Goal: Information Seeking & Learning: Check status

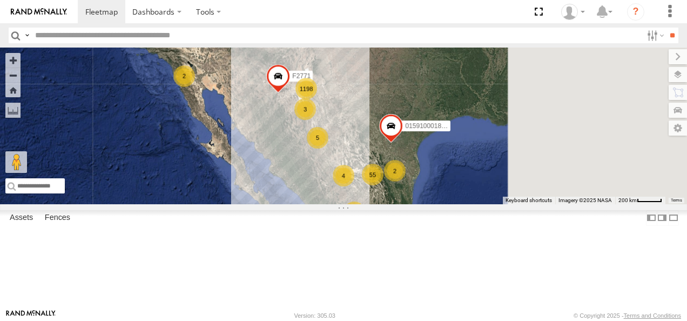
drag, startPoint x: 484, startPoint y: 126, endPoint x: 404, endPoint y: 185, distance: 99.8
click at [407, 185] on div "015910001811580 F2771 1198 55 10 4 5 2 2 4 2 3 2" at bounding box center [343, 126] width 687 height 157
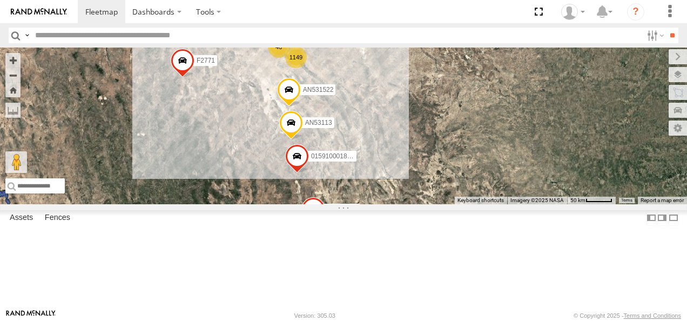
drag, startPoint x: 411, startPoint y: 152, endPoint x: 389, endPoint y: 189, distance: 42.6
click at [389, 189] on div "015910001811580 F2771 1149 2 3 AN53113 46 015910001845018 AN531522 AN539582" at bounding box center [343, 126] width 687 height 157
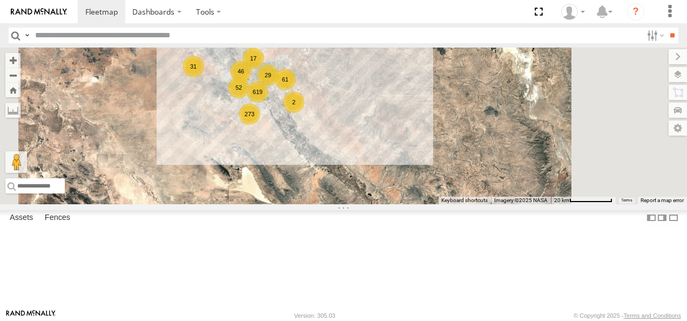
drag, startPoint x: 418, startPoint y: 118, endPoint x: 404, endPoint y: 193, distance: 76.4
click at [404, 193] on div "015910001811580 F2771 AN53113 015910001845018 AN531522 AN539582 619 17 273 31 6…" at bounding box center [343, 126] width 687 height 157
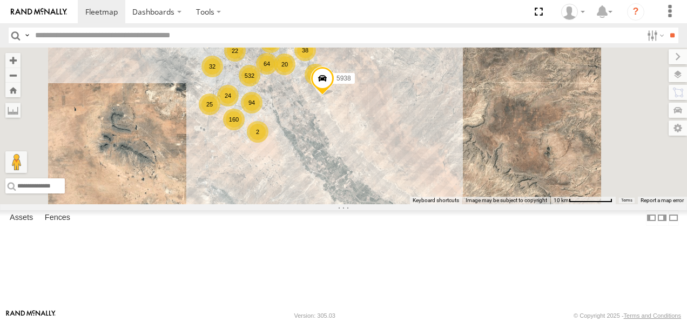
drag, startPoint x: 417, startPoint y: 169, endPoint x: 449, endPoint y: 226, distance: 65.6
click at [449, 204] on div "015910001811580 F2771 AN53113 015910001845018 AN531522 AN539582 532 13 94 160 3…" at bounding box center [343, 126] width 687 height 157
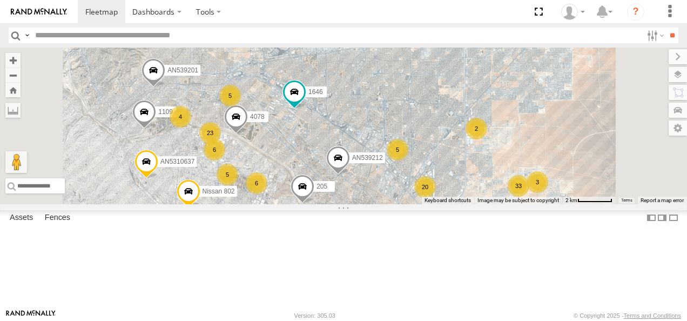
drag, startPoint x: 397, startPoint y: 138, endPoint x: 433, endPoint y: 233, distance: 102.0
click at [433, 204] on div "015910001811580 F2771 AN53113 015910001845018 AN531522 AN539582 AN5310637 5938 …" at bounding box center [343, 126] width 687 height 157
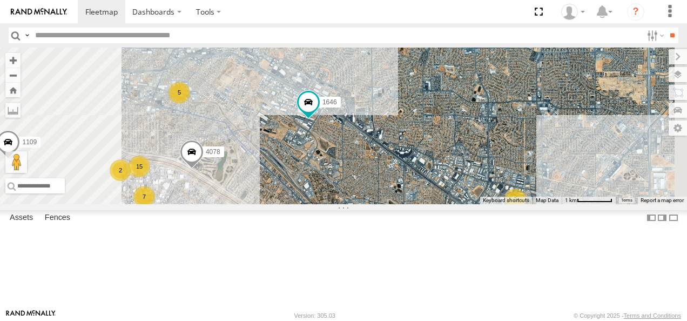
drag, startPoint x: 402, startPoint y: 206, endPoint x: 468, endPoint y: 150, distance: 87.1
click at [465, 152] on div "015910001811580 F2771 AN53113 015910001845018 AN531522 AN539582 AN5310637 5938 …" at bounding box center [343, 126] width 687 height 157
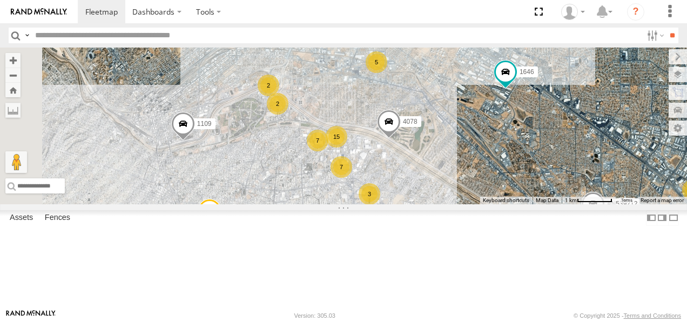
drag, startPoint x: 445, startPoint y: 168, endPoint x: 552, endPoint y: 209, distance: 113.9
click at [552, 204] on div "015910001811580 F2771 AN53113 015910001845018 AN531522 AN539582 AN5310637 5938 …" at bounding box center [343, 126] width 687 height 157
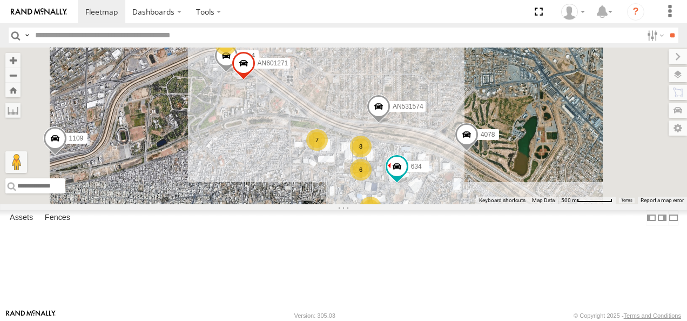
click at [410, 156] on div "015910001811580 F2771 AN53113 015910001845018 AN531522 AN539582 AN5310637 5938 …" at bounding box center [343, 126] width 687 height 157
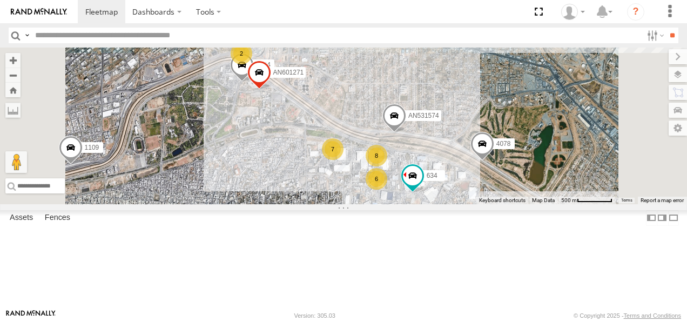
drag, startPoint x: 418, startPoint y: 139, endPoint x: 435, endPoint y: 149, distance: 19.4
click at [435, 149] on div "015910001811580 F2771 AN53113 015910001845018 AN531522 AN539582 AN5310637 5938 …" at bounding box center [343, 126] width 687 height 157
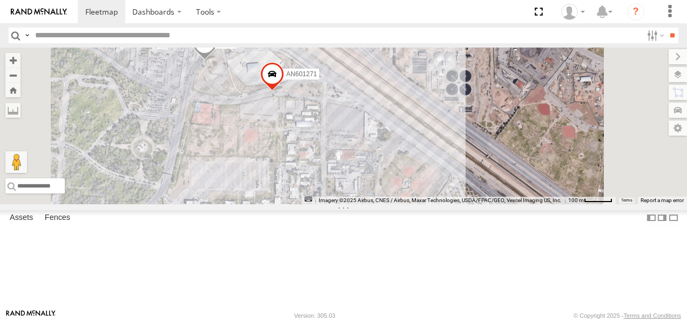
drag, startPoint x: 435, startPoint y: 139, endPoint x: 419, endPoint y: 237, distance: 98.5
click at [419, 204] on div "015910001811580 F2771 AN53113 015910001845018 AN531522 AN539582 AN5310637 5938 …" at bounding box center [343, 126] width 687 height 157
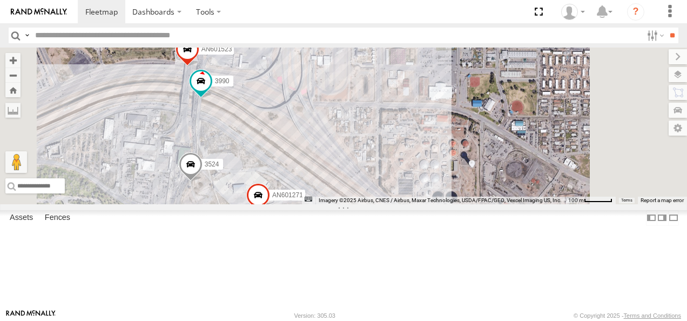
drag, startPoint x: 420, startPoint y: 175, endPoint x: 447, endPoint y: 191, distance: 31.2
click at [447, 191] on div "015910001811580 F2771 AN53113 015910001845018 AN531522 AN539582 AN5310637 5938 …" at bounding box center [343, 126] width 687 height 157
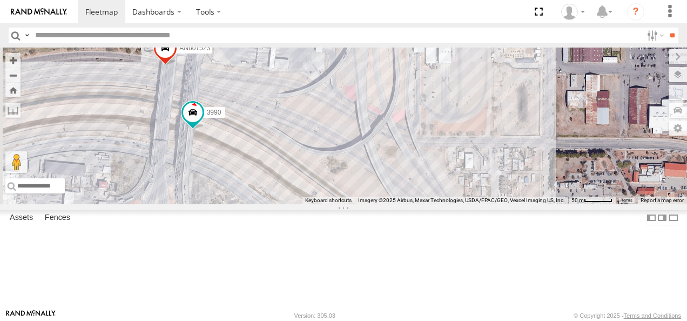
drag, startPoint x: 429, startPoint y: 152, endPoint x: 439, endPoint y: 195, distance: 43.8
click at [440, 193] on div "015910001811580 F2771 AN53113 015910001845018 AN531522 AN539582 AN5310637 5938 …" at bounding box center [343, 126] width 687 height 157
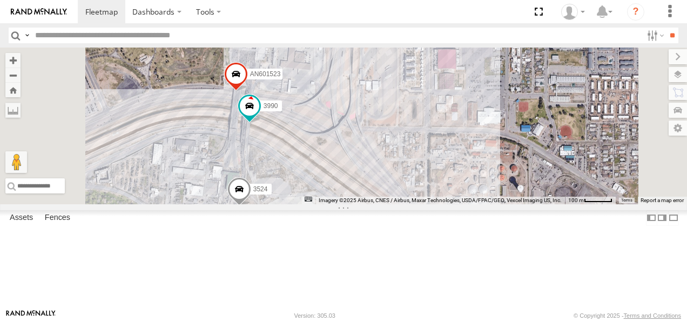
drag, startPoint x: 481, startPoint y: 217, endPoint x: 493, endPoint y: 151, distance: 67.6
click at [493, 153] on div "015910001811580 F2771 AN53113 015910001845018 AN531522 AN539582 AN5310637 5938 …" at bounding box center [343, 126] width 687 height 157
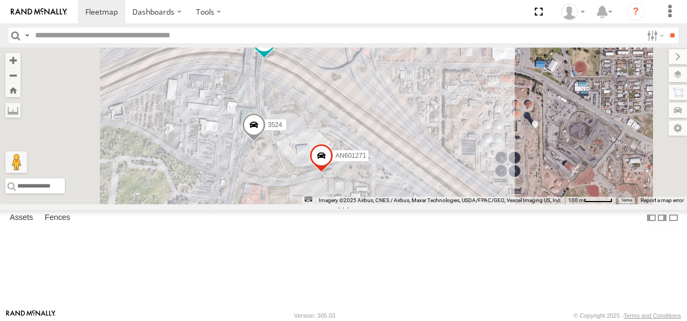
drag, startPoint x: 517, startPoint y: 170, endPoint x: 427, endPoint y: 111, distance: 107.3
click at [446, 120] on div "015910001811580 F2771 AN53113 015910001845018 AN531522 AN539582 AN5310637 5938 …" at bounding box center [343, 126] width 687 height 157
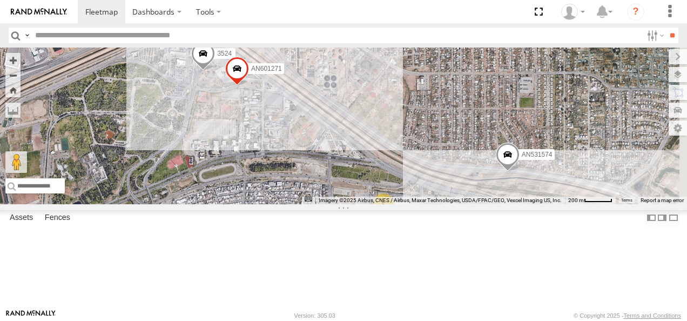
drag, startPoint x: 543, startPoint y: 193, endPoint x: 452, endPoint y: 139, distance: 105.9
click at [467, 144] on div "015910001811580 F2771 AN53113 015910001845018 AN531522 AN539582 AN5310637 5938 …" at bounding box center [343, 126] width 687 height 157
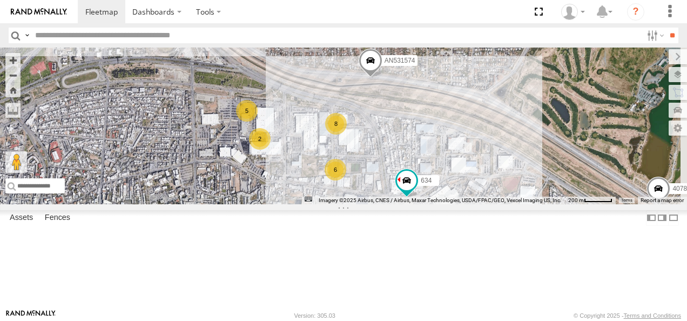
drag, startPoint x: 579, startPoint y: 165, endPoint x: 449, endPoint y: 145, distance: 132.4
click at [449, 145] on div "015910001811580 F2771 AN53113 015910001845018 AN531522 AN539582 AN5310637 5938 …" at bounding box center [343, 126] width 687 height 157
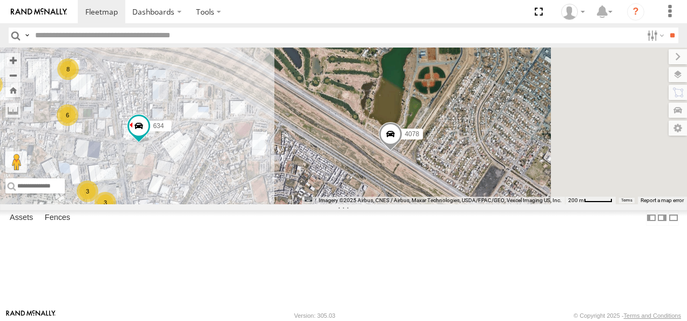
drag, startPoint x: 503, startPoint y: 210, endPoint x: 415, endPoint y: 139, distance: 112.6
click at [415, 139] on div "015910001811580 F2771 AN53113 015910001845018 AN531522 AN539582 AN5310637 5938 …" at bounding box center [343, 126] width 687 height 157
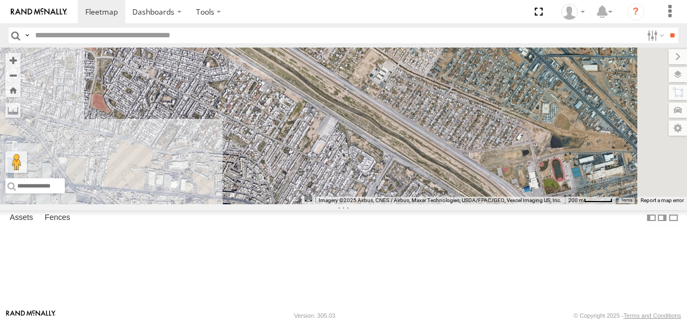
drag, startPoint x: 506, startPoint y: 177, endPoint x: 450, endPoint y: 113, distance: 85.0
click at [450, 113] on div "015910001811580 F2771 AN53113 015910001845018 AN531522 AN539582 AN5310637 5938 …" at bounding box center [343, 126] width 687 height 157
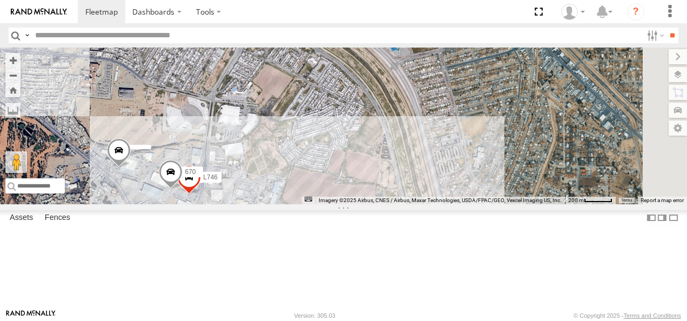
drag, startPoint x: 509, startPoint y: 193, endPoint x: 416, endPoint y: 103, distance: 129.6
click at [446, 117] on div "015910001811580 F2771 AN53113 015910001845018 AN531522 AN539582 AN5310637 5938 …" at bounding box center [343, 126] width 687 height 157
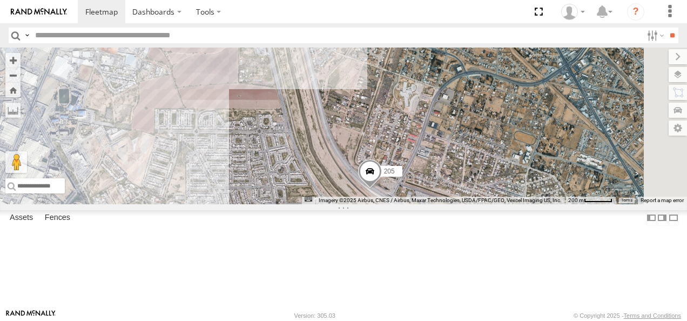
drag, startPoint x: 451, startPoint y: 208, endPoint x: 409, endPoint y: 112, distance: 104.8
click at [411, 115] on div "015910001811580 F2771 AN53113 015910001845018 AN531522 AN539582 AN5310637 5938 …" at bounding box center [343, 126] width 687 height 157
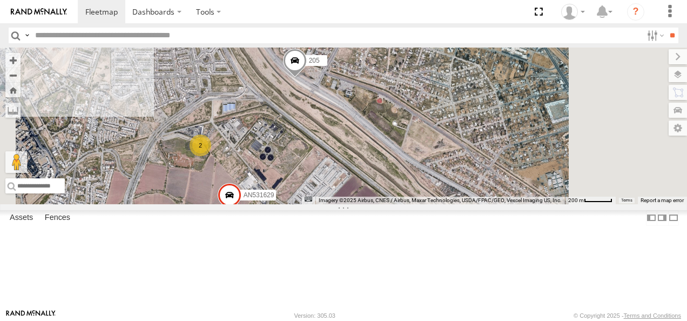
drag, startPoint x: 499, startPoint y: 164, endPoint x: 490, endPoint y: 211, distance: 47.4
click at [490, 204] on div "015910001811580 F2771 AN53113 015910001845018 AN531522 AN539582 AN5310637 5938 …" at bounding box center [343, 126] width 687 height 157
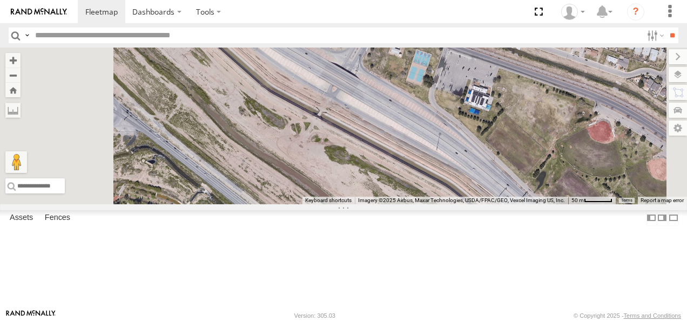
drag, startPoint x: 489, startPoint y: 130, endPoint x: 433, endPoint y: 178, distance: 73.2
click at [438, 175] on div "015910001811580 F2771 AN53113 015910001845018 AN531522 AN539582 AN5310637 5938 …" at bounding box center [343, 126] width 687 height 157
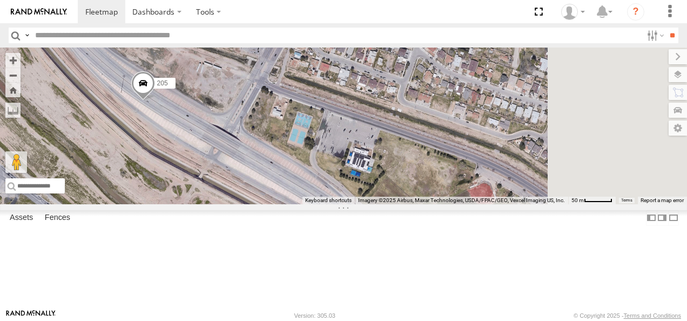
drag, startPoint x: 457, startPoint y: 123, endPoint x: 442, endPoint y: 165, distance: 44.6
click at [442, 166] on div "015910001811580 F2771 AN53113 015910001845018 AN531522 AN539582 AN5310637 5938 …" at bounding box center [343, 126] width 687 height 157
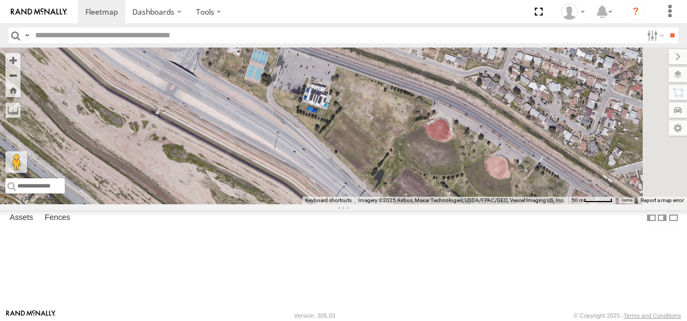
drag, startPoint x: 509, startPoint y: 218, endPoint x: 443, endPoint y: 138, distance: 103.7
click at [447, 141] on div "015910001811580 F2771 AN53113 015910001845018 AN531522 AN539582 AN5310637 5938 …" at bounding box center [343, 126] width 687 height 157
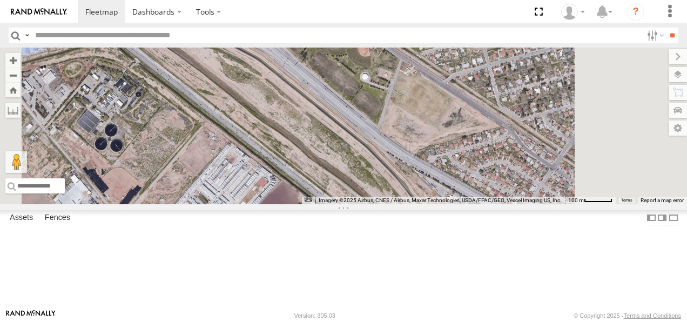
drag, startPoint x: 512, startPoint y: 199, endPoint x: 470, endPoint y: 122, distance: 87.8
click at [475, 128] on div "015910001811580 F2771 AN53113 015910001845018 AN531522 AN539582 AN5310637 5938 …" at bounding box center [343, 126] width 687 height 157
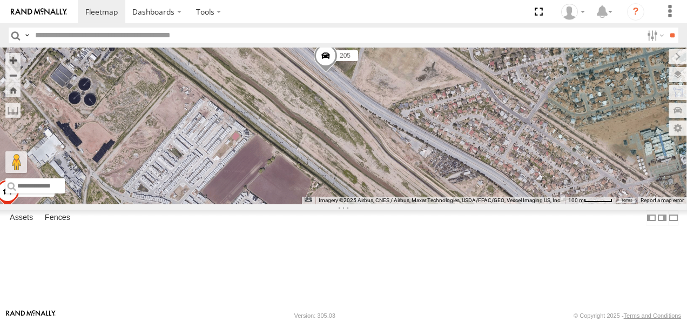
drag, startPoint x: 541, startPoint y: 168, endPoint x: 469, endPoint y: 125, distance: 83.6
click at [476, 128] on div "015910001811580 F2771 AN53113 015910001845018 AN531522 AN539582 AN5310637 5938 …" at bounding box center [343, 126] width 687 height 157
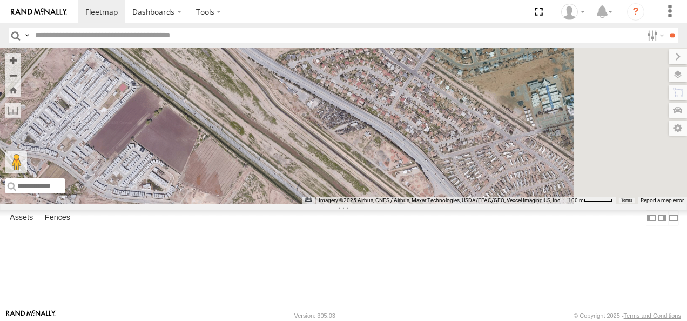
drag, startPoint x: 503, startPoint y: 170, endPoint x: 448, endPoint y: 156, distance: 56.5
click at [459, 159] on div "015910001811580 F2771 AN53113 015910001845018 AN531522 AN539582 AN5310637 5938 …" at bounding box center [343, 126] width 687 height 157
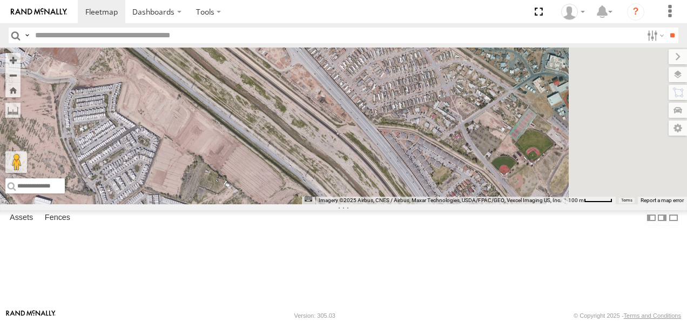
drag, startPoint x: 470, startPoint y: 156, endPoint x: 439, endPoint y: 129, distance: 41.4
click at [451, 132] on div "015910001811580 F2771 AN53113 015910001845018 AN531522 AN539582 AN5310637 5938 …" at bounding box center [343, 126] width 687 height 157
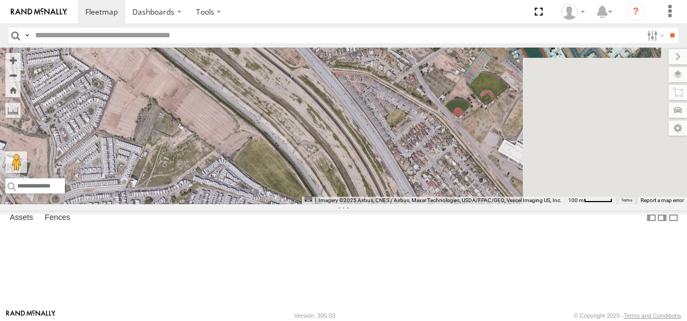
drag, startPoint x: 452, startPoint y: 174, endPoint x: 407, endPoint y: 122, distance: 68.2
click at [409, 122] on div "015910001811580 F2771 AN53113 015910001845018 AN531522 AN539582 AN5310637 5938 …" at bounding box center [343, 126] width 687 height 157
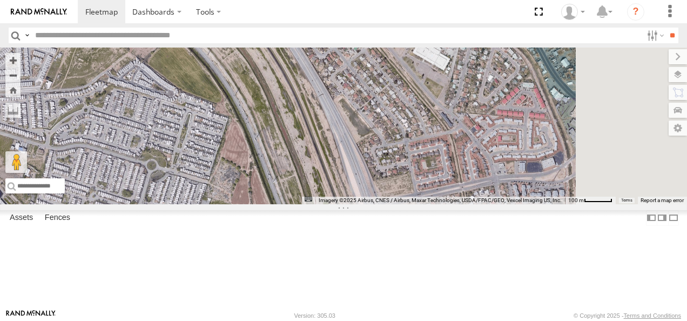
drag, startPoint x: 446, startPoint y: 183, endPoint x: 389, endPoint y: 117, distance: 88.1
click at [391, 119] on div "015910001811580 F2771 AN53113 015910001845018 AN531522 AN539582 AN5310637 5938 …" at bounding box center [343, 126] width 687 height 157
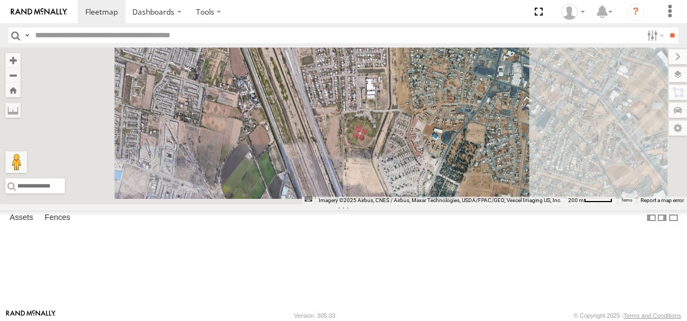
drag, startPoint x: 501, startPoint y: 225, endPoint x: 449, endPoint y: 128, distance: 110.0
click at [458, 135] on div "015910001811580 F2771 AN53113 015910001845018 AN531522 AN539582 AN5310637 5938 …" at bounding box center [343, 126] width 687 height 157
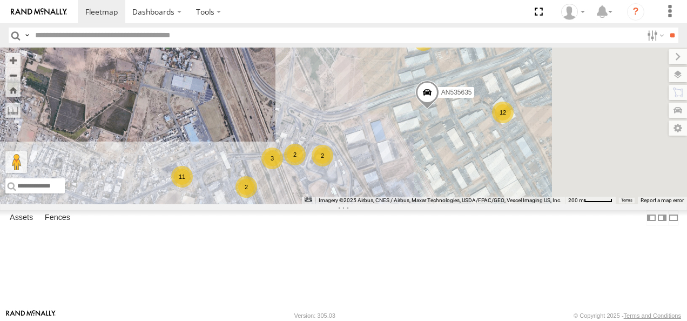
drag
click at [418, 118] on div "015910001811580 F2771 AN53113 015910001845018 AN531522 AN539582 AN5310637 5938 …" at bounding box center [343, 126] width 687 height 157
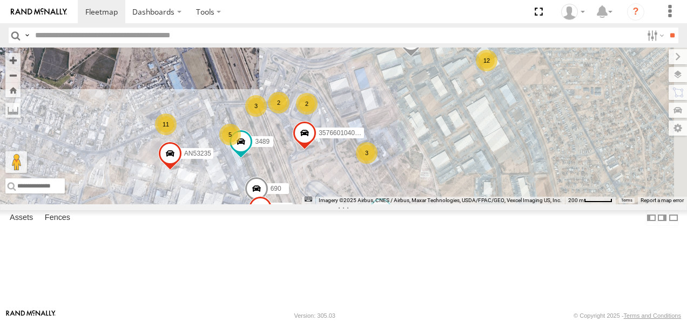
click at [483, 133] on div "015910001811580 F2771 AN53113 015910001845018 AN531522 AN539582 AN5310637 5938 …" at bounding box center [343, 126] width 687 height 157
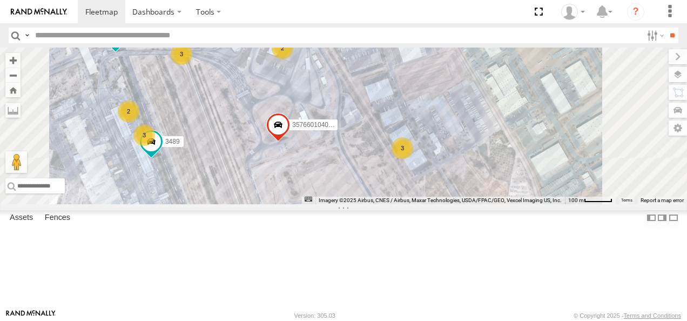
drag, startPoint x: 483, startPoint y: 169, endPoint x: 452, endPoint y: 244, distance: 80.9
click at [452, 204] on div "357660104096649 690 3489 623 6679 6680 3 3 2 3 2" at bounding box center [343, 126] width 687 height 157
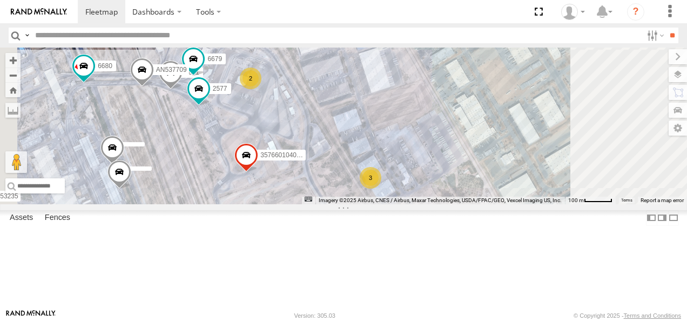
drag, startPoint x: 472, startPoint y: 190, endPoint x: 460, endPoint y: 176, distance: 18.1
click at [460, 176] on div "357660104096649 [PHONE_NUMBER] AN535635 686 V3463 205 AN53235 3 2 6681 6679 AN5…" at bounding box center [343, 126] width 687 height 157
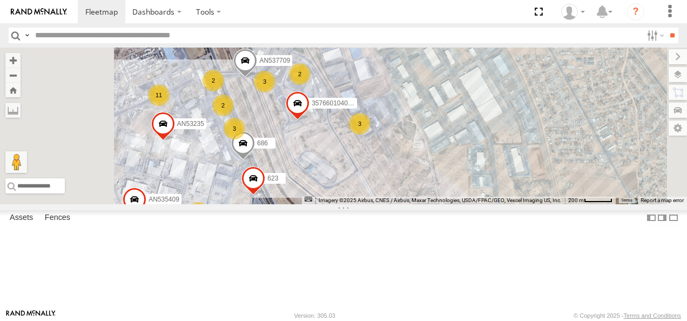
drag, startPoint x: 489, startPoint y: 143, endPoint x: 480, endPoint y: 126, distance: 18.1
click at [480, 126] on div "357660104096649 690 623 AN535635 686 V3463 205 AN535409 AN53235 AN537709 11 11 …" at bounding box center [343, 126] width 687 height 157
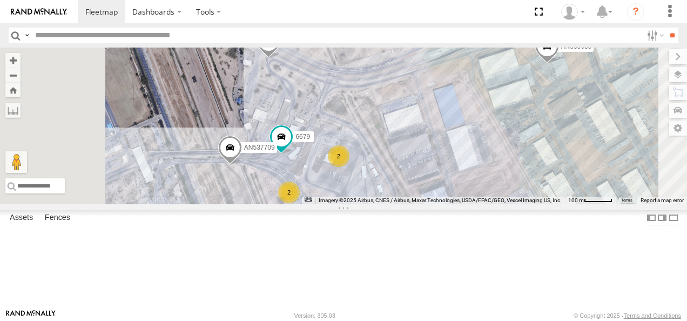
drag, startPoint x: 421, startPoint y: 93, endPoint x: 493, endPoint y: 164, distance: 101.7
click at [490, 171] on div "357660104096649 690 623 AN535635 686 V3463 205 AN535409 AN53235 AN537709 3 2 34…" at bounding box center [343, 126] width 687 height 157
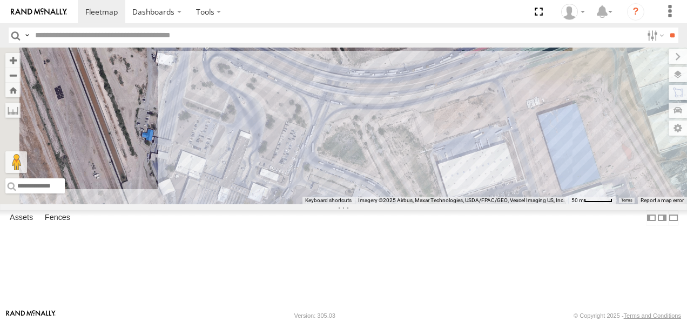
drag, startPoint x: 464, startPoint y: 148, endPoint x: 499, endPoint y: 187, distance: 52.8
click at [499, 187] on div "357660104096649 690 623 AN535635 686 V3463 205 AN535409 AN53235 AN537709 6679 2" at bounding box center [343, 126] width 687 height 157
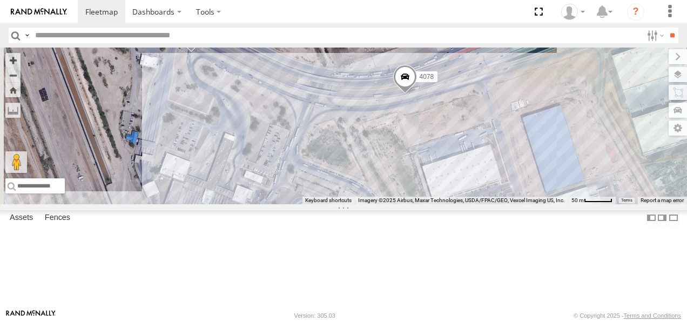
drag, startPoint x: 517, startPoint y: 161, endPoint x: 522, endPoint y: 181, distance: 21.2
click at [522, 181] on div "AN535635 [PHONE_NUMBER] AN537709 357660104096649 4078 AN53235 2" at bounding box center [343, 126] width 687 height 157
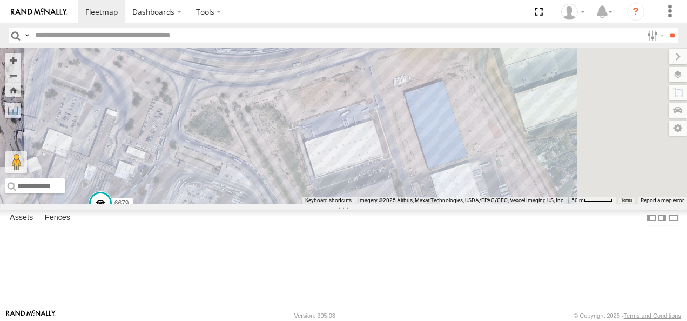
drag, startPoint x: 484, startPoint y: 182, endPoint x: 323, endPoint y: 141, distance: 165.8
click at [324, 143] on div "AN535635 [PHONE_NUMBER] AN537709 357660104096649 4078 AN53235 2" at bounding box center [343, 126] width 687 height 157
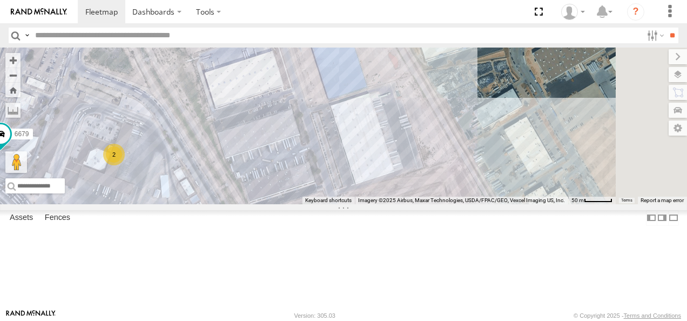
drag, startPoint x: 440, startPoint y: 189, endPoint x: 416, endPoint y: 127, distance: 66.5
click at [417, 129] on div "AN535635 [PHONE_NUMBER] AN537709 357660104096649 4078 AN53235 2" at bounding box center [343, 126] width 687 height 157
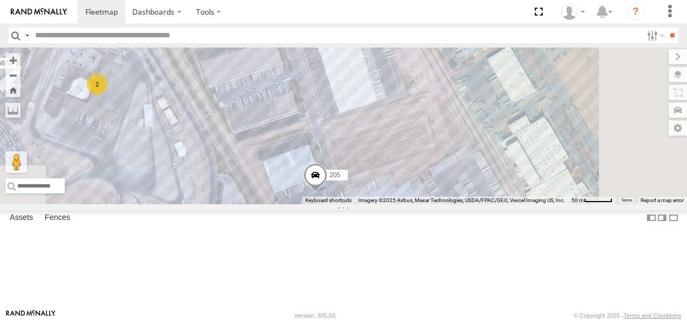
drag, startPoint x: 444, startPoint y: 200, endPoint x: 435, endPoint y: 152, distance: 48.4
click at [433, 156] on div "AN535635 [PHONE_NUMBER] AN537709 357660104096649 4078 AN53235 2" at bounding box center [343, 126] width 687 height 157
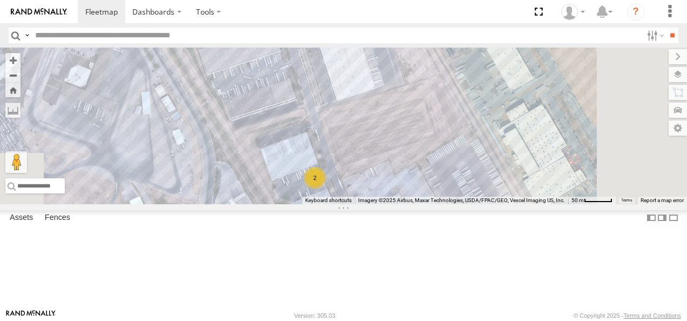
scroll to position [54, 0]
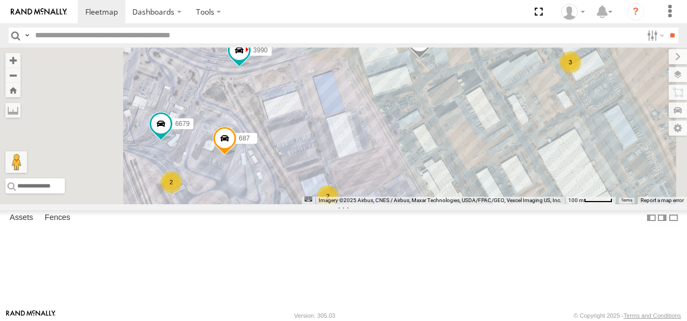
drag, startPoint x: 480, startPoint y: 181, endPoint x: 491, endPoint y: 206, distance: 27.6
click at [491, 204] on div "3 357660104096649 4 2 AN535635 2 3990 687 6679" at bounding box center [343, 126] width 687 height 157
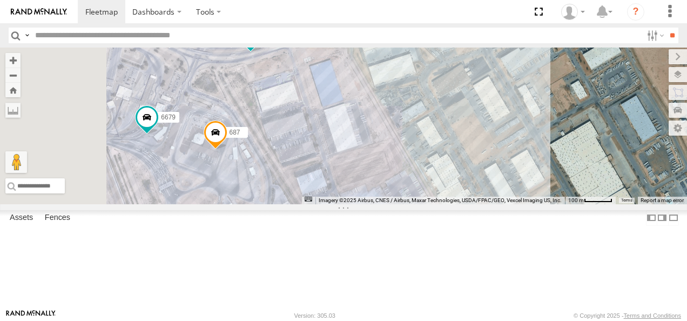
scroll to position [0, 0]
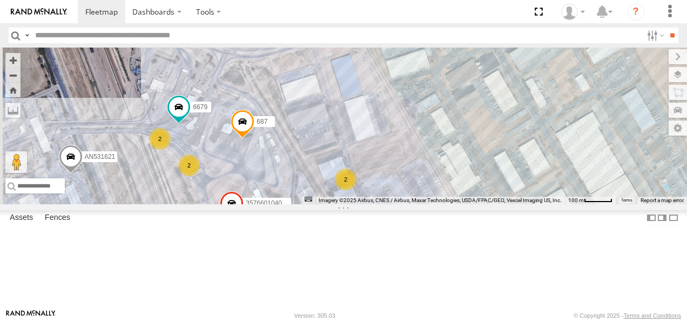
drag, startPoint x: 509, startPoint y: 204, endPoint x: 535, endPoint y: 196, distance: 27.3
click at [542, 192] on div "357660104096649 AN535635 3990 687 6679 3489 623 AN539169 AN53235 AN531621 4 2 2…" at bounding box center [343, 126] width 687 height 157
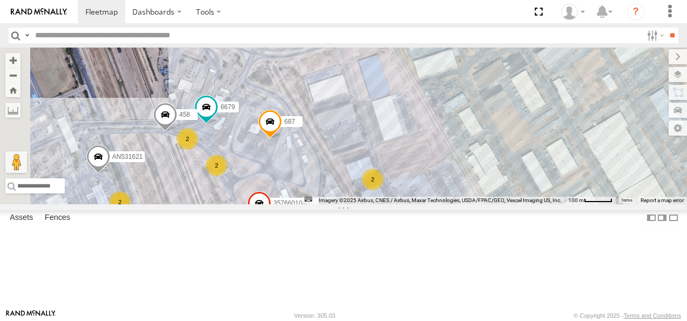
click at [117, 35] on input "text" at bounding box center [337, 36] width 612 height 16
type input "***"
click at [666, 28] on input "**" at bounding box center [672, 36] width 12 height 16
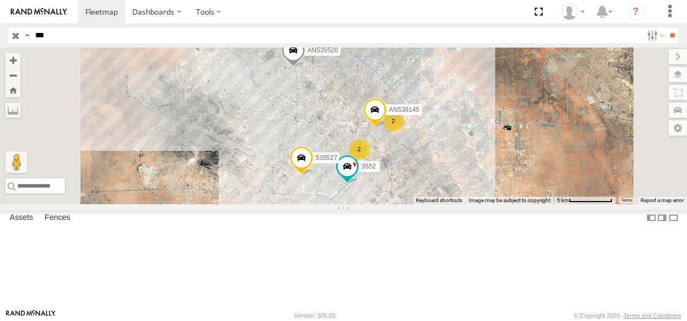
click at [0, 0] on div "Cruce" at bounding box center [0, 0] width 0 height 0
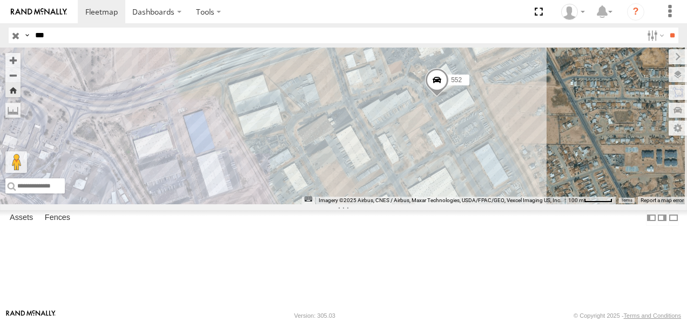
drag, startPoint x: 578, startPoint y: 179, endPoint x: 536, endPoint y: 196, distance: 45.2
click at [540, 195] on div "552" at bounding box center [343, 126] width 687 height 157
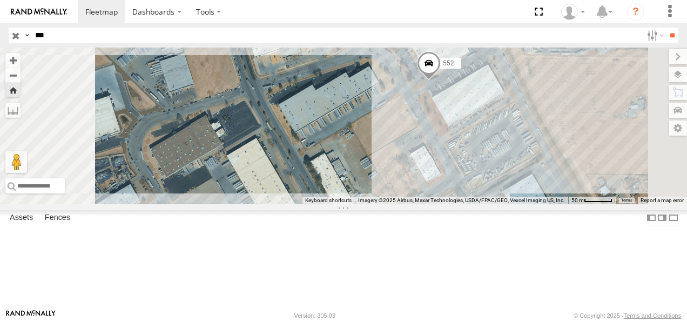
drag, startPoint x: 582, startPoint y: 148, endPoint x: 546, endPoint y: 182, distance: 48.9
click at [549, 181] on div "552" at bounding box center [343, 126] width 687 height 157
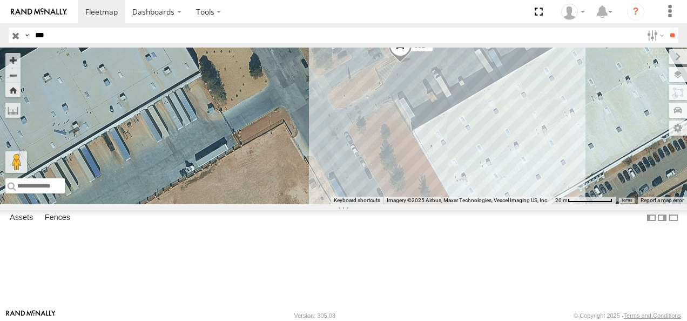
drag, startPoint x: 561, startPoint y: 145, endPoint x: 531, endPoint y: 265, distance: 123.2
click at [532, 204] on div "552" at bounding box center [343, 126] width 687 height 157
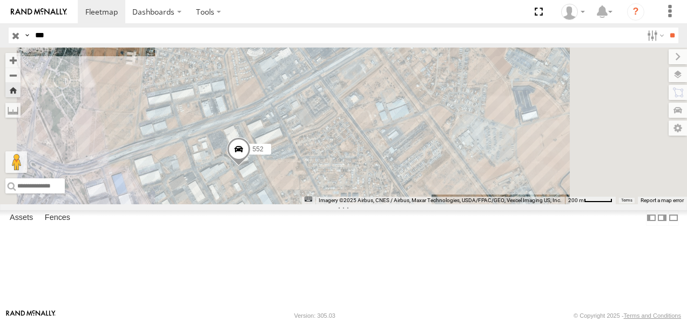
click at [17, 36] on input "button" at bounding box center [16, 36] width 14 height 16
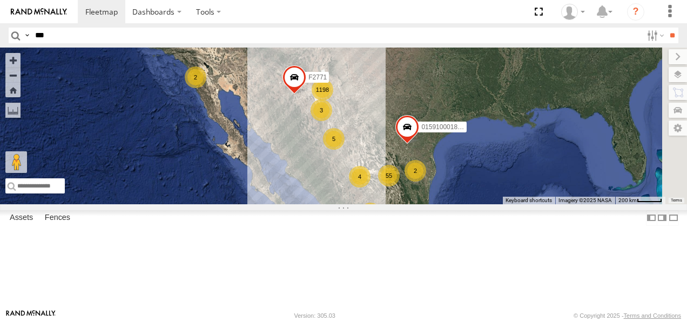
drag, startPoint x: 480, startPoint y: 125, endPoint x: 438, endPoint y: 172, distance: 62.7
click at [438, 172] on div "1198 55 10 4 5 2 2 4 2 3 2 015910001811580 F2771" at bounding box center [343, 126] width 687 height 157
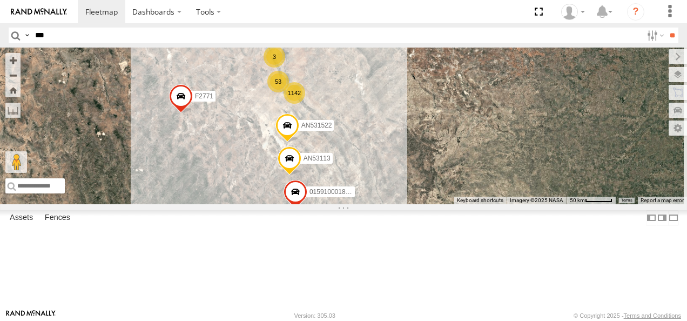
drag, startPoint x: 449, startPoint y: 155, endPoint x: 437, endPoint y: 164, distance: 14.6
click at [438, 163] on div "015910001811580 F2771 AN53113 015910001845018 AN57175 AN531522 AN538662 1142 53…" at bounding box center [343, 126] width 687 height 157
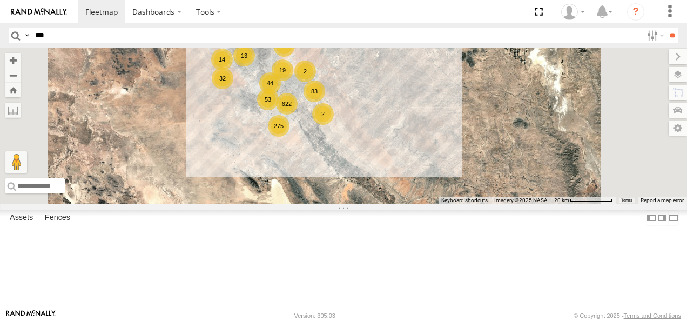
drag, startPoint x: 422, startPoint y: 136, endPoint x: 436, endPoint y: 196, distance: 61.2
click at [436, 196] on div "015910001811580 F2771 AN53113 015910001845018 AN57175 AN531522 AN538662 AN53958…" at bounding box center [343, 126] width 687 height 157
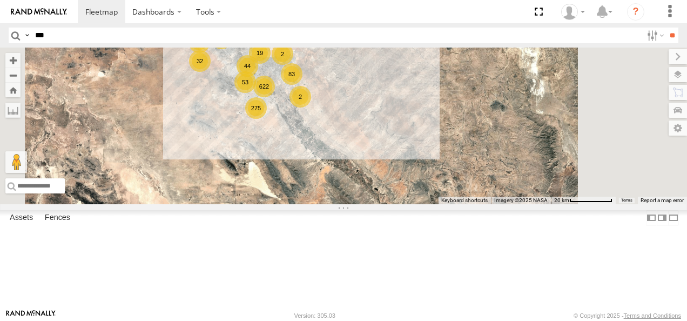
drag, startPoint x: 459, startPoint y: 206, endPoint x: 425, endPoint y: 169, distance: 50.9
click at [427, 170] on div "015910001811580 F2771 AN53113 015910001845018 AN57175 AN531522 AN538662 AN53958…" at bounding box center [343, 126] width 687 height 157
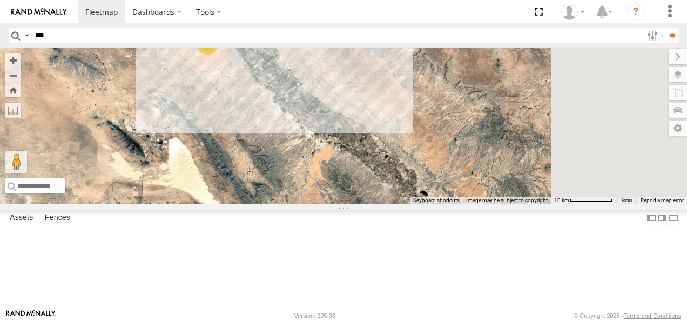
drag, startPoint x: 449, startPoint y: 189, endPoint x: 445, endPoint y: 153, distance: 35.9
click at [445, 153] on div "015910001811580 F2771 AN53113 015910001845018 AN57175 AN531522 AN538662 AN53958…" at bounding box center [343, 126] width 687 height 157
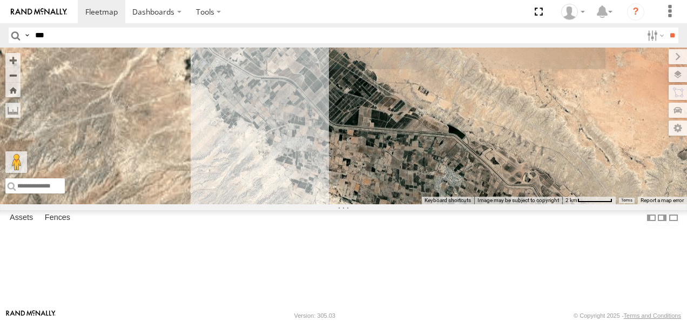
drag, startPoint x: 388, startPoint y: 153, endPoint x: 419, endPoint y: 181, distance: 41.7
click at [419, 181] on div "015910001811580 F2771 AN53113 015910001845018 AN57175 AN531522 AN538662 AN53958…" at bounding box center [343, 126] width 687 height 157
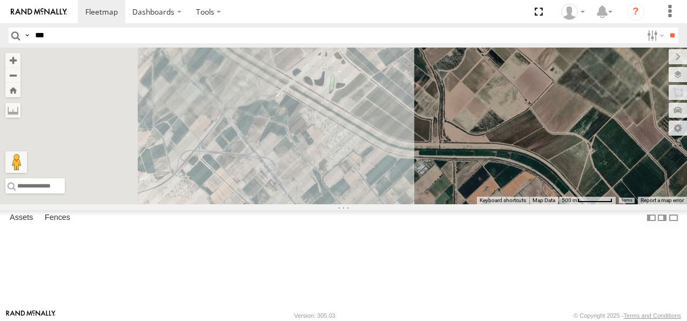
drag, startPoint x: 397, startPoint y: 138, endPoint x: 469, endPoint y: 236, distance: 120.6
click at [469, 204] on div "015910001811580 F2771 AN53113 015910001845018 AN57175 AN531522 AN538662 AN53958…" at bounding box center [343, 126] width 687 height 157
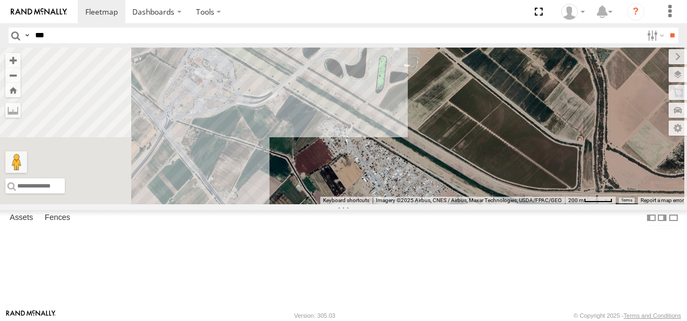
drag, startPoint x: 444, startPoint y: 183, endPoint x: 465, endPoint y: 212, distance: 35.2
click at [465, 204] on div "015910001811580 F2771 AN53113 015910001845018 AN57175 AN531522 AN538662 AN53958…" at bounding box center [343, 126] width 687 height 157
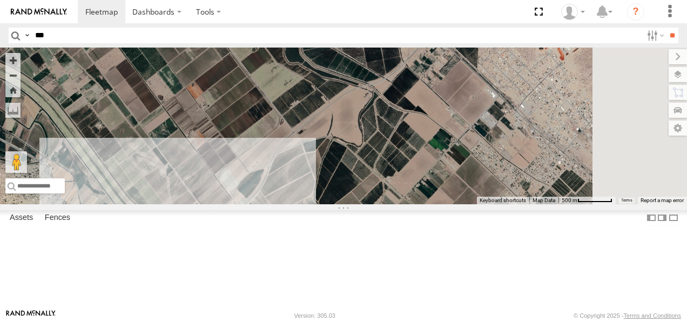
drag, startPoint x: 583, startPoint y: 104, endPoint x: 447, endPoint y: 243, distance: 193.8
click at [447, 204] on div "015910001811580 F2771 AN53113 015910001845018 AN57175 AN531522 AN538662 AN53958…" at bounding box center [343, 126] width 687 height 157
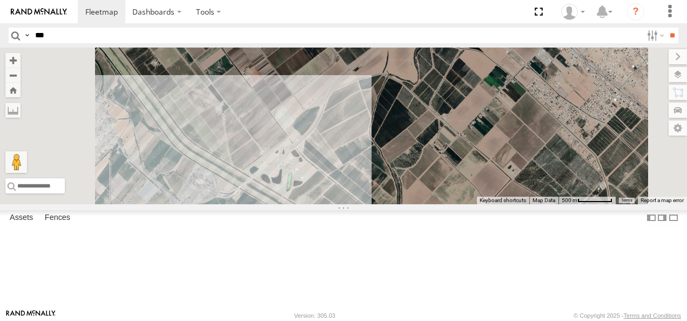
drag, startPoint x: 432, startPoint y: 219, endPoint x: 510, endPoint y: 92, distance: 149.0
click at [509, 94] on div "015910001811580 F2771 AN53113 015910001845018 AN57175 AN531522 AN538662 AN53958…" at bounding box center [343, 126] width 687 height 157
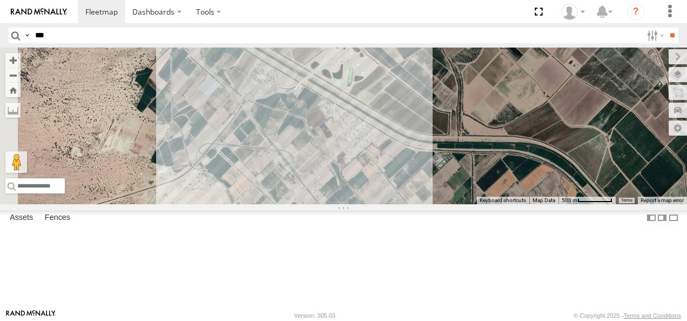
drag, startPoint x: 433, startPoint y: 162, endPoint x: 464, endPoint y: 185, distance: 38.2
click at [464, 185] on div "015910001811580 F2771 AN53113 015910001845018 AN57175 AN531522 AN538662 AN53958…" at bounding box center [343, 126] width 687 height 157
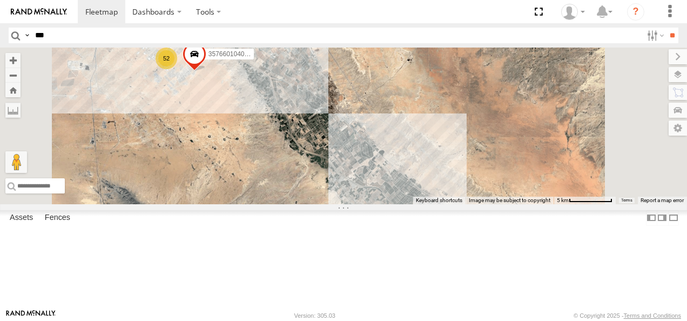
drag, startPoint x: 393, startPoint y: 169, endPoint x: 449, endPoint y: 229, distance: 82.2
click at [449, 204] on div "015910001811580 F2771 AN53113 015910001845018 AN57175 AN531522 AN538662 AN53958…" at bounding box center [343, 126] width 687 height 157
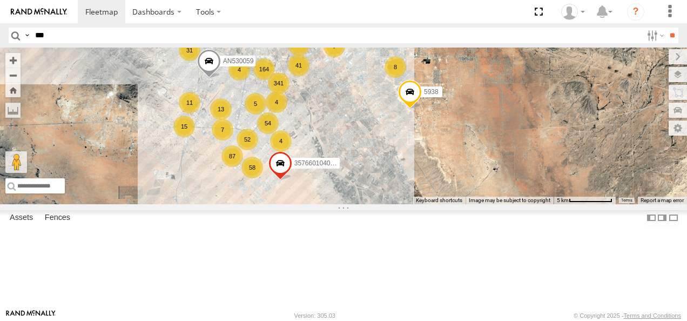
drag, startPoint x: 419, startPoint y: 139, endPoint x: 491, endPoint y: 232, distance: 117.9
click at [491, 204] on div "015910001811580 F2771 AN53113 015910001845018 AN57175 AN531522 AN538662 AN53958…" at bounding box center [343, 126] width 687 height 157
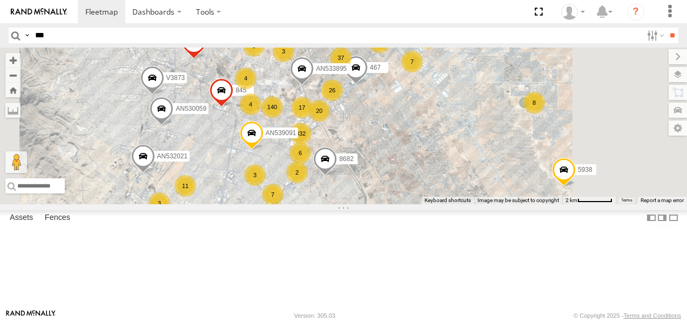
drag, startPoint x: 465, startPoint y: 161, endPoint x: 483, endPoint y: 182, distance: 28.0
click at [483, 182] on div "015910001811580 F2771 AN53113 015910001845018 AN57175 AN531522 AN538662 AN53958…" at bounding box center [343, 126] width 687 height 157
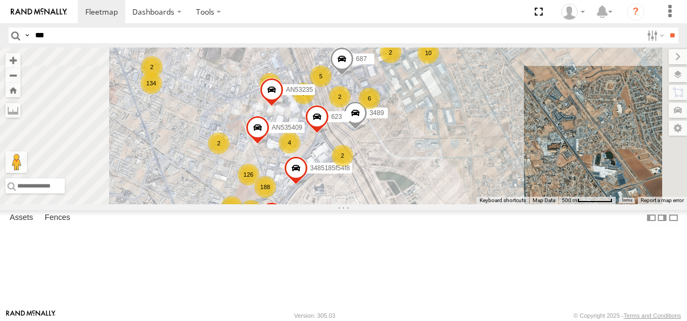
drag, startPoint x: 446, startPoint y: 169, endPoint x: 478, endPoint y: 150, distance: 36.3
click at [351, 108] on div "2" at bounding box center [340, 97] width 22 height 22
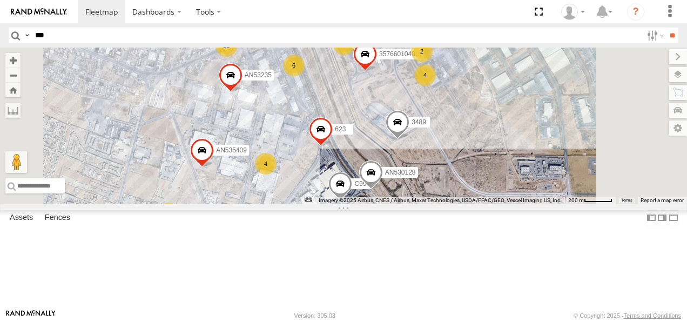
drag, startPoint x: 449, startPoint y: 144, endPoint x: 471, endPoint y: 112, distance: 38.1
click at [470, 112] on div "015910001811580 F2771 AN53113 015910001845018 AN57175 AN531522 AN538662 AN53958…" at bounding box center [343, 126] width 687 height 157
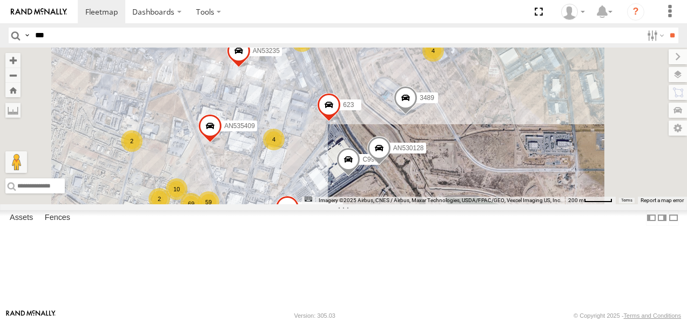
click at [119, 38] on input "***" at bounding box center [337, 36] width 612 height 16
type input "**"
click at [666, 28] on input "**" at bounding box center [672, 36] width 12 height 16
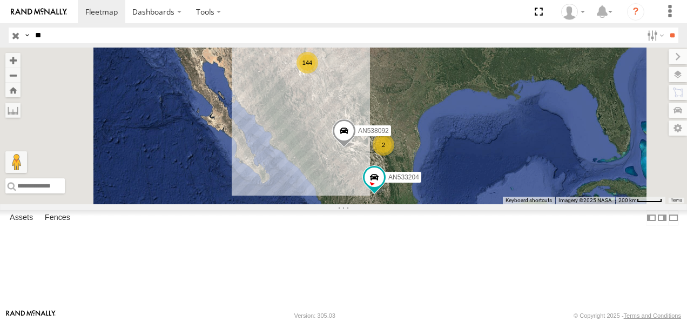
click at [65, 38] on input "**" at bounding box center [337, 36] width 612 height 16
click at [63, 35] on input "**" at bounding box center [337, 36] width 612 height 16
click at [666, 28] on input "**" at bounding box center [672, 36] width 12 height 16
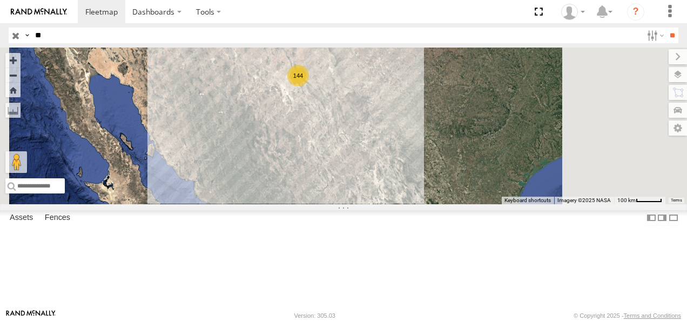
drag, startPoint x: 411, startPoint y: 130, endPoint x: 359, endPoint y: 176, distance: 68.9
click at [346, 181] on div "AN538092 AN533204 144 AN532015 AN49417" at bounding box center [343, 126] width 687 height 157
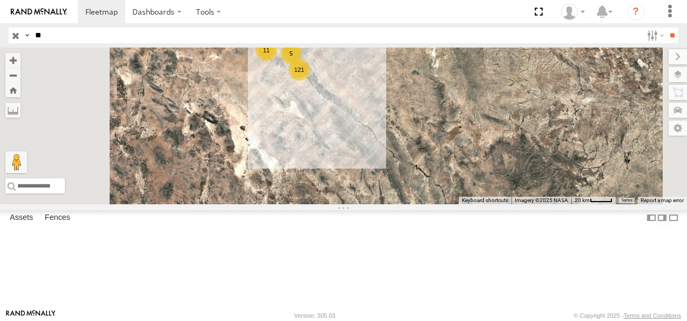
drag, startPoint x: 418, startPoint y: 132, endPoint x: 378, endPoint y: 216, distance: 93.3
click at [380, 204] on div "AN538092 AN533204 AN532015 AN49417 121 5 11 5" at bounding box center [343, 126] width 687 height 157
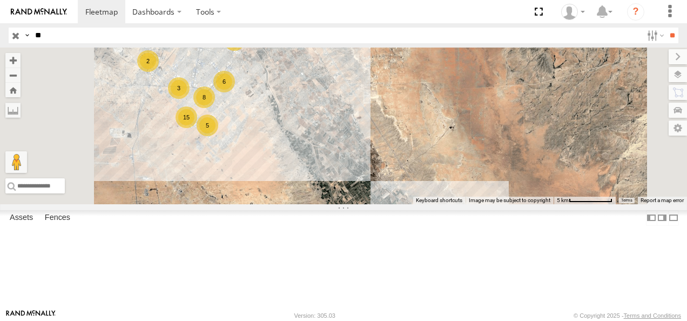
drag, startPoint x: 398, startPoint y: 115, endPoint x: 455, endPoint y: 171, distance: 79.5
click at [455, 171] on div "AN538092 AN533204 AN532015 AN49417 V3375 6 61 8 7 5 15 3 4 3 2" at bounding box center [343, 126] width 687 height 157
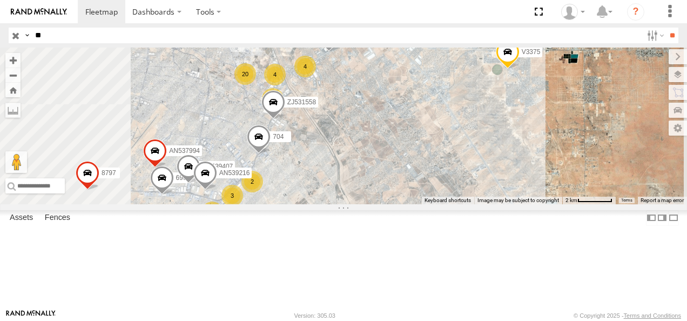
drag, startPoint x: 436, startPoint y: 154, endPoint x: 471, endPoint y: 181, distance: 44.4
click at [471, 181] on div "AN538092 AN533204 AN532015 AN49417 V3375 8797 8736 2 36 20 7 4 ZJ531558 467 5 1…" at bounding box center [343, 126] width 687 height 157
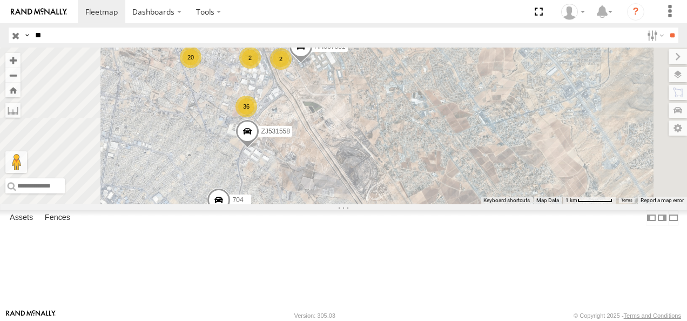
drag, startPoint x: 435, startPoint y: 136, endPoint x: 478, endPoint y: 175, distance: 58.2
click at [478, 175] on div "AN538092 AN533204 AN532015 AN49417 V3375 8797 8736 ZJ531558 467 690 AN533973 AN…" at bounding box center [343, 126] width 687 height 157
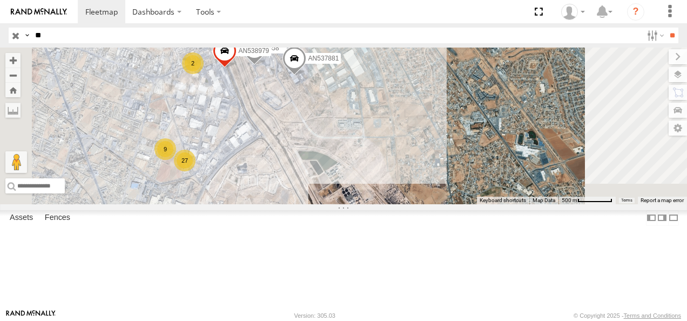
drag, startPoint x: 389, startPoint y: 155, endPoint x: 406, endPoint y: 179, distance: 30.3
click at [406, 179] on div "AN538092 AN533204 AN532015 AN49417 V3375 8797 8736 ZJ531558 467 690 AN533973 AN…" at bounding box center [343, 126] width 687 height 157
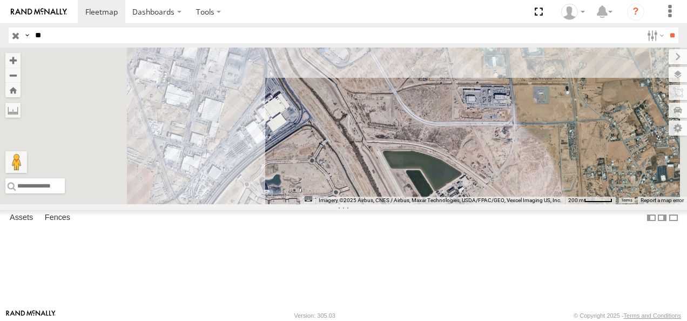
drag, startPoint x: 375, startPoint y: 172, endPoint x: 465, endPoint y: 92, distance: 120.2
click at [462, 96] on div "AN538092 AN533204 AN532015 AN49417 V3375 8797 8736 ZJ531558 467 690 AN533973 AN…" at bounding box center [343, 126] width 687 height 157
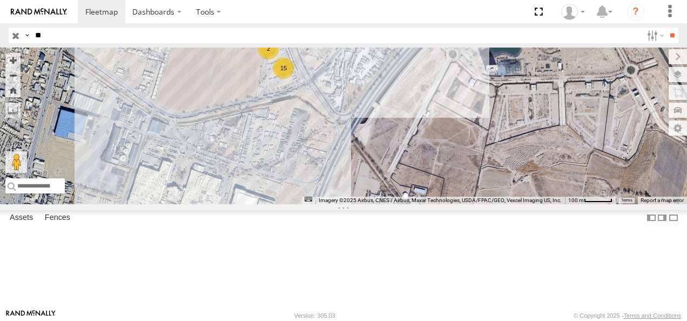
drag, startPoint x: 424, startPoint y: 120, endPoint x: 459, endPoint y: 199, distance: 86.4
click at [453, 190] on div "AN538092 AN533204 AN532015 AN49417 V3375 8797 8736 ZJ531558 467 690 AN533973 AN…" at bounding box center [343, 126] width 687 height 157
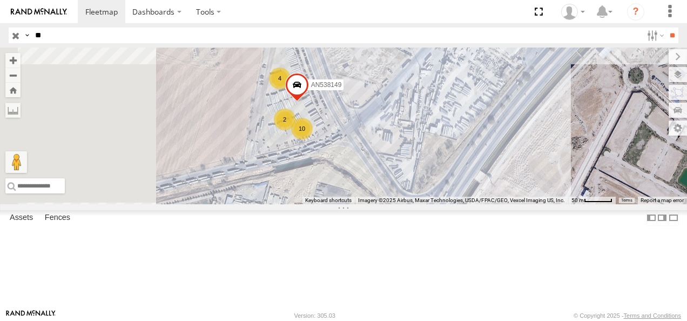
drag, startPoint x: 450, startPoint y: 141, endPoint x: 499, endPoint y: 220, distance: 93.3
click at [499, 204] on div "AN538092 AN533204 AN532015 AN49417 V3375 8797 8736 ZJ531558 467 690 AN533973 AN…" at bounding box center [343, 126] width 687 height 157
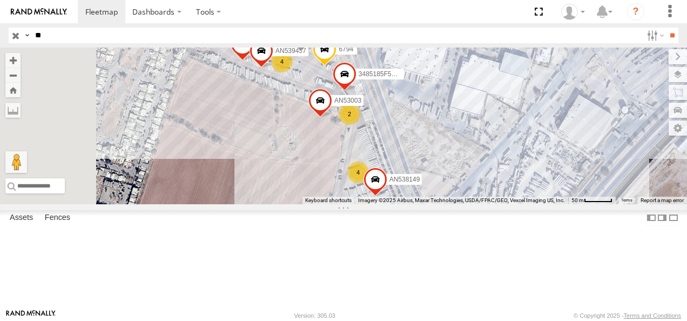
drag, startPoint x: 486, startPoint y: 130, endPoint x: 524, endPoint y: 134, distance: 37.5
click at [527, 136] on div "AN538092 AN533204 AN532015 AN49417 V3375 8797 8736 ZJ531558 467 690 AN533973 AN…" at bounding box center [343, 126] width 687 height 157
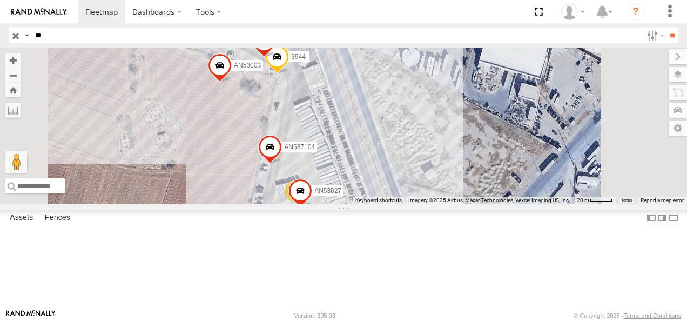
drag, startPoint x: 500, startPoint y: 186, endPoint x: 496, endPoint y: 104, distance: 81.8
click at [496, 104] on div "AN538092 AN533204 AN532015 AN49417 V3375 8797 8736 ZJ531558 467 690 AN533973 AN…" at bounding box center [343, 126] width 687 height 157
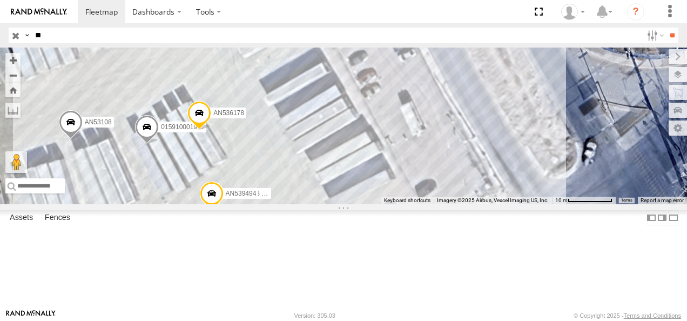
drag, startPoint x: 438, startPoint y: 174, endPoint x: 470, endPoint y: 131, distance: 54.0
click at [469, 132] on div "AN538092 AN533204 AN532015 AN49417 V3375 8797 8736 ZJ531558 467 690 AN533973 AN…" at bounding box center [343, 126] width 687 height 157
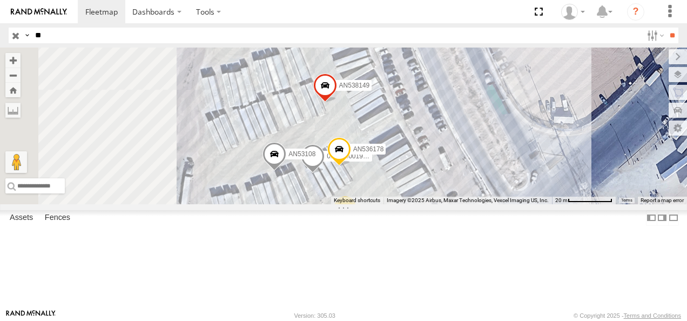
drag, startPoint x: 503, startPoint y: 116, endPoint x: 549, endPoint y: 209, distance: 104.4
click at [556, 204] on div "AN538092 AN533204 AN532015 AN49417 V3375 8797 8736 ZJ531558 467 690 AN533973 AN…" at bounding box center [343, 126] width 687 height 157
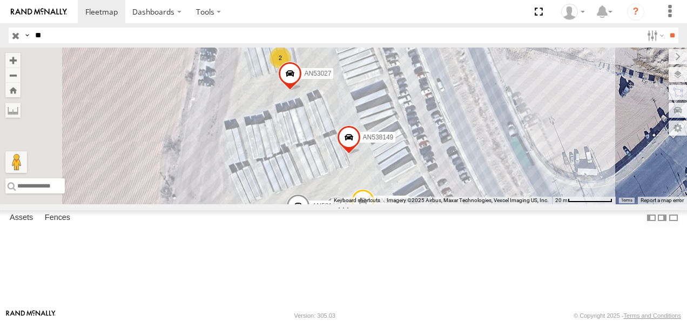
drag, startPoint x: 517, startPoint y: 148, endPoint x: 550, endPoint y: 198, distance: 60.0
click at [549, 195] on div "AN538092 AN533204 AN532015 AN49417 V3375 8797 8736 ZJ531558 467 690 AN533973 AN…" at bounding box center [343, 126] width 687 height 157
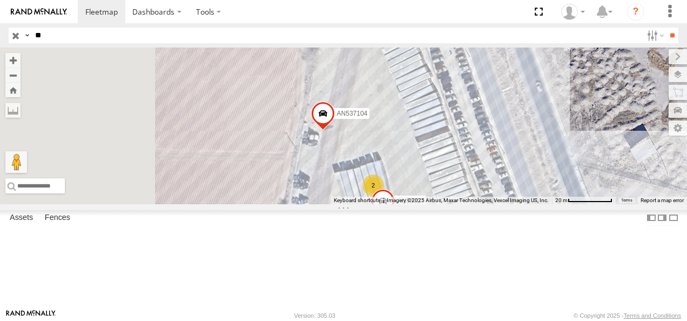
drag, startPoint x: 500, startPoint y: 142, endPoint x: 563, endPoint y: 224, distance: 102.9
click at [565, 204] on div "AN538092 AN533204 AN532015 AN49417 V3375 8797 8736 ZJ531558 467 690 AN533973 AN…" at bounding box center [343, 126] width 687 height 157
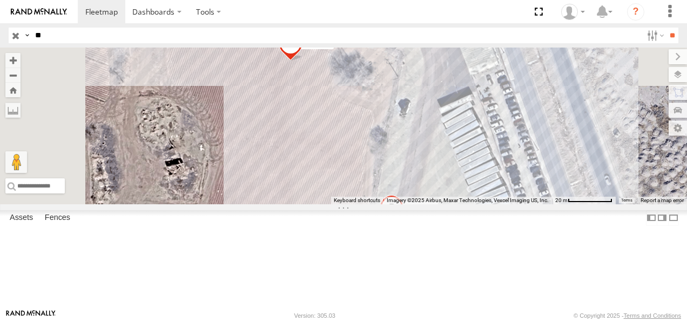
drag, startPoint x: 511, startPoint y: 167, endPoint x: 542, endPoint y: 249, distance: 87.0
click at [542, 204] on div "AN538092 AN533204 AN532015 AN49417 V3375 8797 8736 ZJ531558 467 690 AN533973 AN…" at bounding box center [343, 126] width 687 height 157
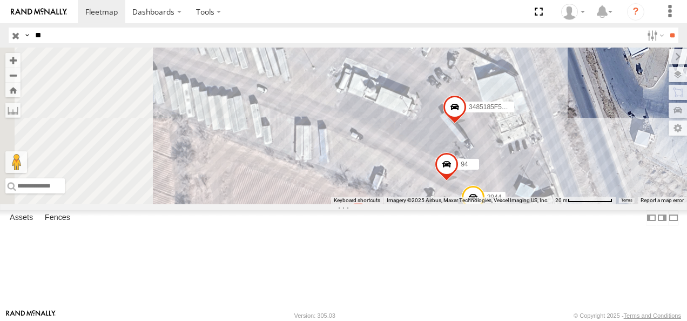
drag, startPoint x: 501, startPoint y: 202, endPoint x: 539, endPoint y: 263, distance: 71.7
click at [539, 204] on div "AN538092 AN533204 AN532015 AN49417 V3375 8797 8736 ZJ531558 467 690 AN533973 AN…" at bounding box center [343, 126] width 687 height 157
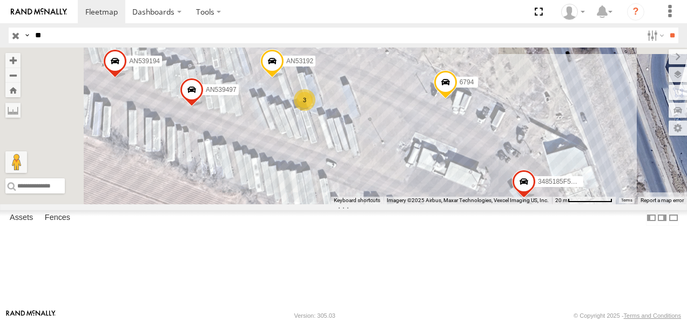
drag, startPoint x: 462, startPoint y: 203, endPoint x: 516, endPoint y: 241, distance: 66.4
click at [516, 204] on div "AN538092 AN533204 AN532015 AN49417 V3375 8797 8736 ZJ531558 467 690 AN533973 AN…" at bounding box center [343, 126] width 687 height 157
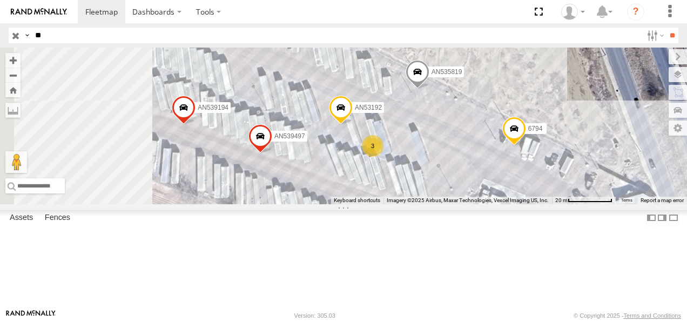
drag, startPoint x: 444, startPoint y: 212, endPoint x: 549, endPoint y: 248, distance: 110.7
click at [549, 204] on div "AN538092 AN533204 AN532015 AN49417 V3375 8797 8736 ZJ531558 467 690 AN533973 AN…" at bounding box center [343, 126] width 687 height 157
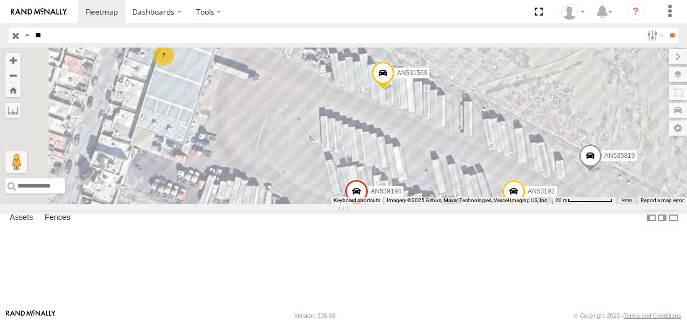
drag, startPoint x: 476, startPoint y: 176, endPoint x: 503, endPoint y: 202, distance: 37.5
click at [503, 202] on div "AN538092 AN533204 AN532015 AN49417 V3375 8797 8736 ZJ531558 467 690 AN533973 AN…" at bounding box center [343, 126] width 687 height 157
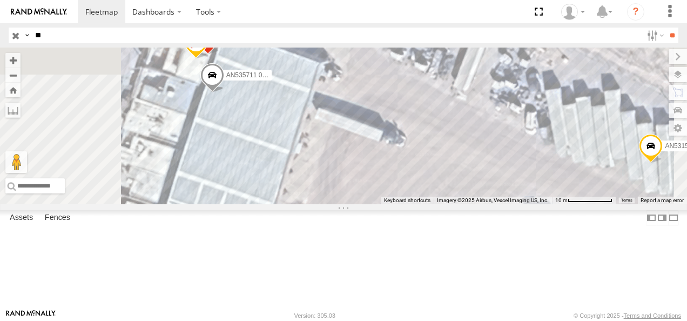
drag, startPoint x: 365, startPoint y: 145, endPoint x: 395, endPoint y: 176, distance: 43.6
click at [395, 176] on div "AN538092 AN533204 AN532015 AN49417 V3375 8797 8736 ZJ531558 467 690 AN533973 AN…" at bounding box center [343, 126] width 687 height 157
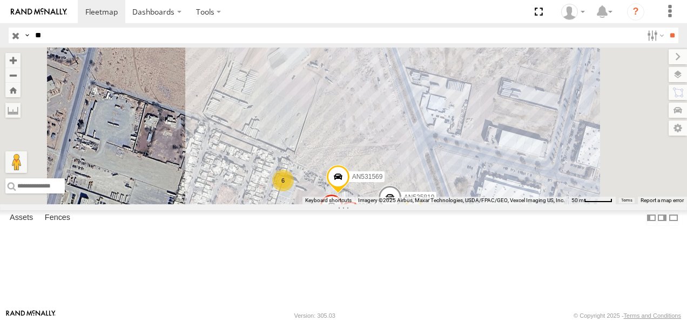
drag, startPoint x: 478, startPoint y: 148, endPoint x: 484, endPoint y: 231, distance: 83.5
click at [484, 204] on div "AN538092 AN533204 AN532015 AN49417 V3375 8797 8736 ZJ531558 467 690 AN533973 AN…" at bounding box center [343, 126] width 687 height 157
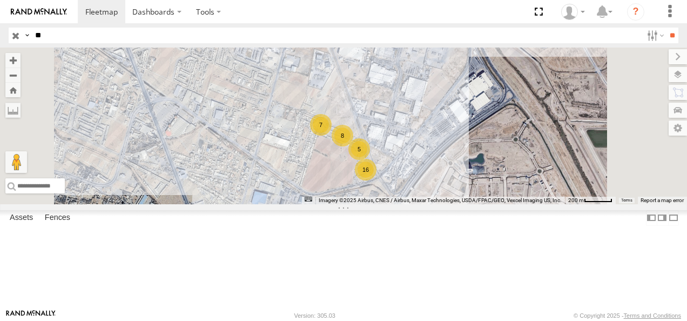
drag, startPoint x: 473, startPoint y: 181, endPoint x: 458, endPoint y: 128, distance: 55.2
click at [463, 136] on div "AN538092 AN533204 AN532015 AN49417 V3375 8797 8736 ZJ531558 467 690 AN533973 AN…" at bounding box center [343, 126] width 687 height 157
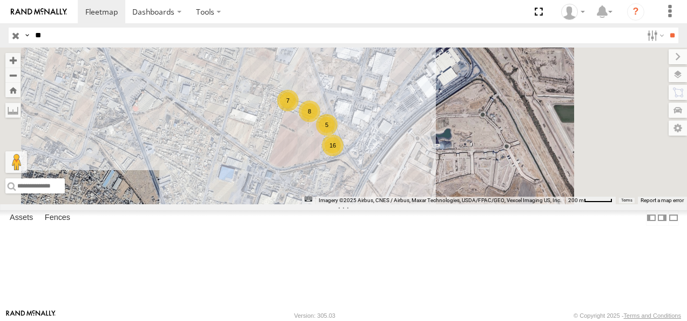
drag, startPoint x: 524, startPoint y: 189, endPoint x: 481, endPoint y: 226, distance: 56.7
click at [484, 204] on div "AN538092 AN533204 AN532015 AN49417 V3375 8797 8736 ZJ531558 467 690 AN533973 AN…" at bounding box center [343, 126] width 687 height 157
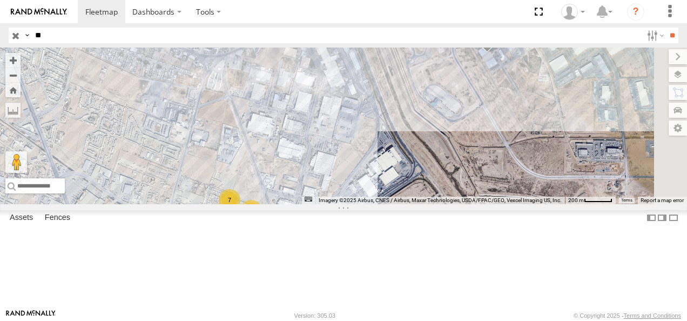
drag, startPoint x: 573, startPoint y: 131, endPoint x: 541, endPoint y: 213, distance: 88.3
click at [543, 204] on div "AN538092 AN533204 AN532015 AN49417 V3375 8797 8736 ZJ531558 467 690 AN533973 AN…" at bounding box center [343, 126] width 687 height 157
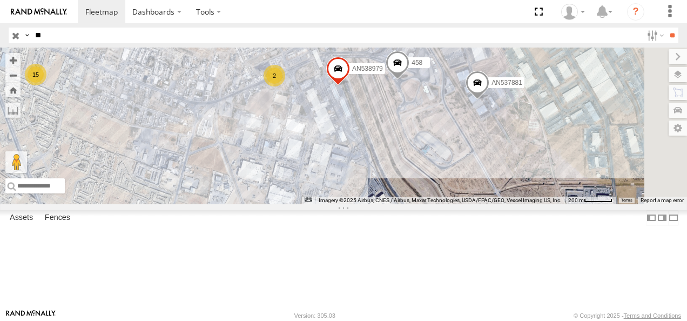
drag, startPoint x: 517, startPoint y: 156, endPoint x: 542, endPoint y: 106, distance: 55.1
click at [542, 107] on div "AN538092 AN533204 AN532015 AN49417 V3375 8797 8736 ZJ531558 467 690 AN533973 AN…" at bounding box center [343, 126] width 687 height 157
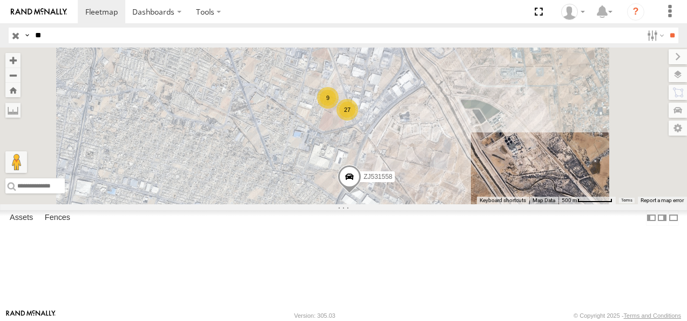
drag, startPoint x: 503, startPoint y: 198, endPoint x: 516, endPoint y: 127, distance: 72.5
click at [518, 131] on div "AN538092 AN533204 AN532015 AN49417 V3375 8797 8736 ZJ531558 467 690 AN533973 AN…" at bounding box center [343, 126] width 687 height 157
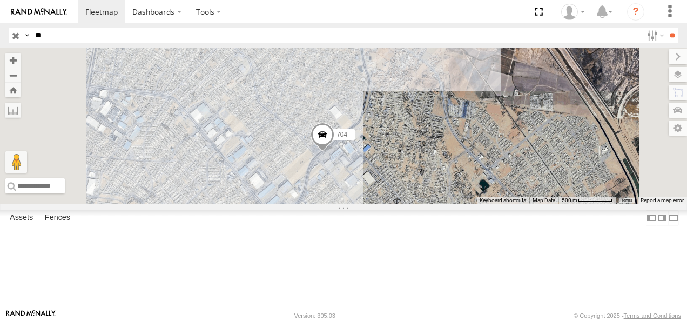
drag, startPoint x: 498, startPoint y: 180, endPoint x: 520, endPoint y: 104, distance: 79.4
click at [518, 108] on div "AN538092 AN533204 AN532015 AN49417 V3375 8797 8736 ZJ531558 467 690 AN533973 AN…" at bounding box center [343, 126] width 687 height 157
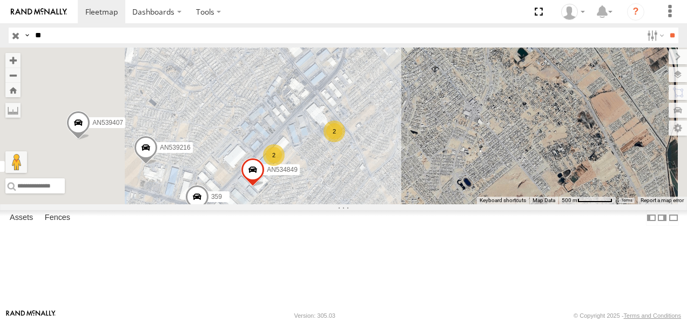
drag, startPoint x: 486, startPoint y: 183, endPoint x: 542, endPoint y: 114, distance: 88.4
click at [538, 119] on div "AN538092 AN533204 AN532015 AN49417 V3375 8797 8736 ZJ531558 467 690 AN533973 AN…" at bounding box center [343, 126] width 687 height 157
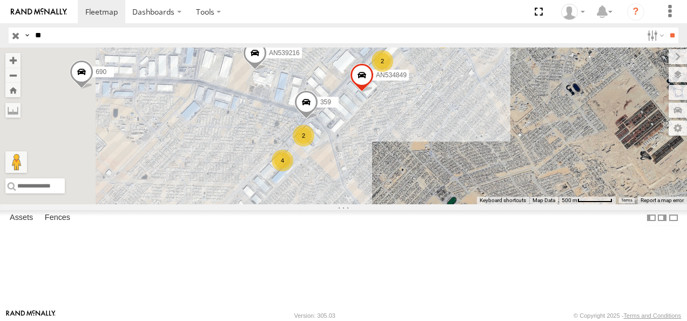
drag, startPoint x: 478, startPoint y: 175, endPoint x: 516, endPoint y: 113, distance: 72.6
click at [516, 113] on div "AN538092 AN533204 AN532015 AN49417 V3375 8797 8736 ZJ531558 467 690 AN533973 AN…" at bounding box center [343, 126] width 687 height 157
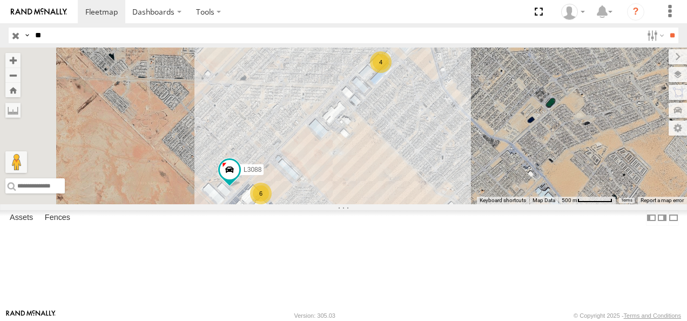
click at [481, 204] on div "AN538092 AN533204 AN532015 AN49417 V3375 8797 8736 ZJ531558 467 690 AN533973 AN…" at bounding box center [343, 126] width 687 height 157
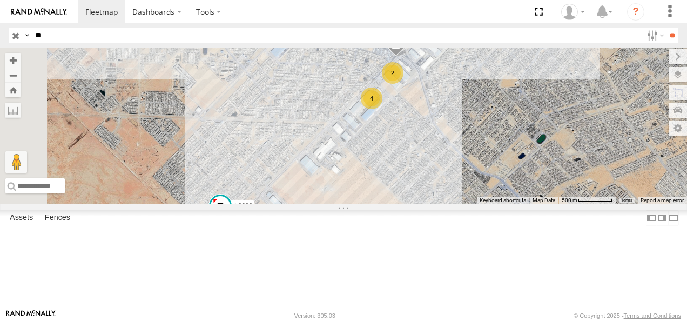
click at [512, 108] on div "AN538092 AN533204 AN532015 AN49417 V3375 8797 8736 ZJ531558 467 690 AN533973 AN…" at bounding box center [343, 126] width 687 height 157
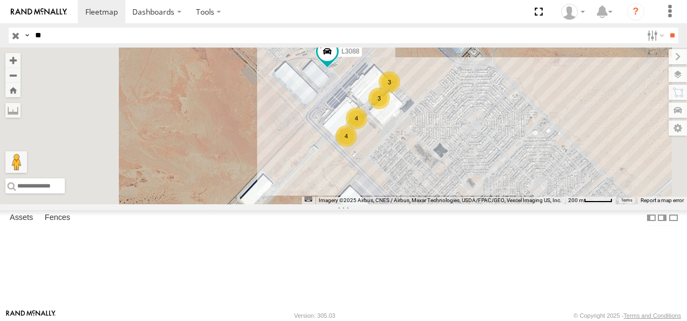
click at [368, 129] on div "4" at bounding box center [357, 119] width 22 height 22
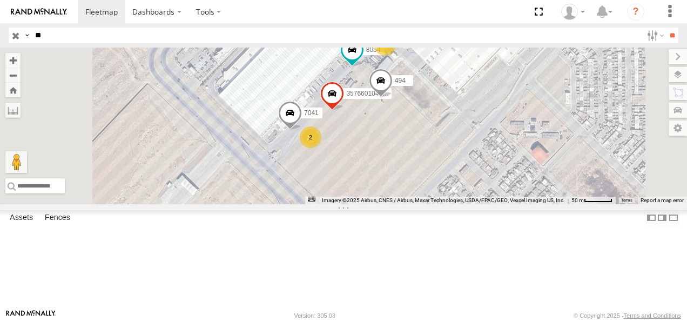
click at [393, 98] on span at bounding box center [381, 83] width 24 height 29
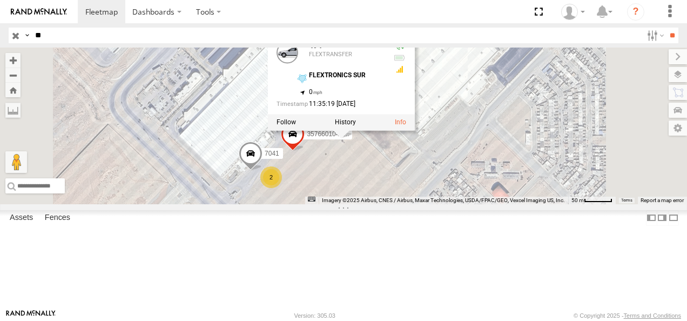
click at [580, 184] on div "AN538092 AN533204 AN532015 AN49417 V3375 8797 8736 ZJ531558 467 690 AN533973 AN…" at bounding box center [343, 126] width 687 height 157
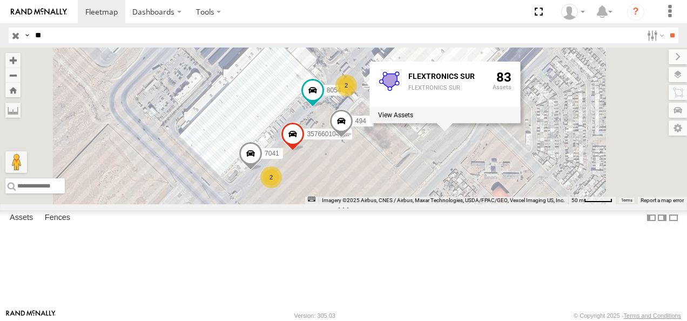
click at [527, 204] on div "AN538092 AN533204 AN532015 AN49417 V3375 8797 8736 ZJ531558 467 690 AN533973 AN…" at bounding box center [343, 126] width 687 height 157
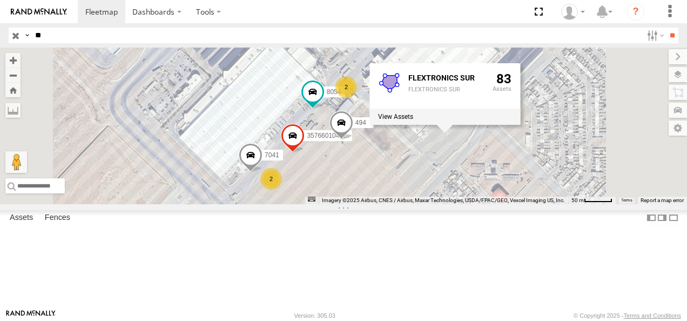
click at [504, 204] on div "AN538092 AN533204 AN532015 AN49417 V3375 8797 8736 ZJ531558 467 690 AN533973 AN…" at bounding box center [343, 126] width 687 height 157
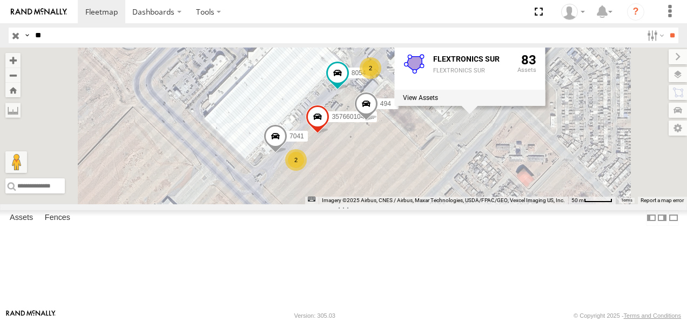
click at [645, 204] on div "AN538092 AN533204 AN532015 AN49417 V3375 8797 8736 ZJ531558 467 690 AN533973 AN…" at bounding box center [343, 126] width 687 height 157
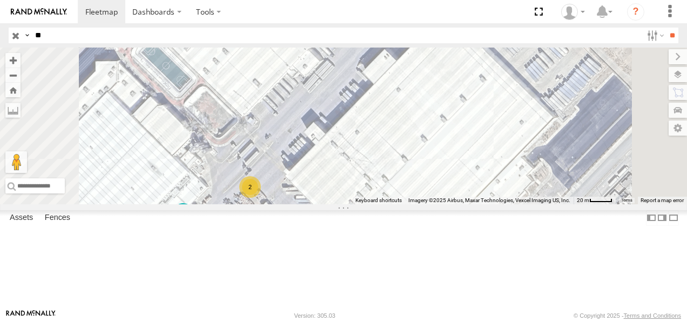
click at [512, 204] on div "AN538092 AN533204 AN532015 AN49417 V3375 8797 8736 ZJ531558 467 690 AN533973 AN…" at bounding box center [343, 126] width 687 height 157
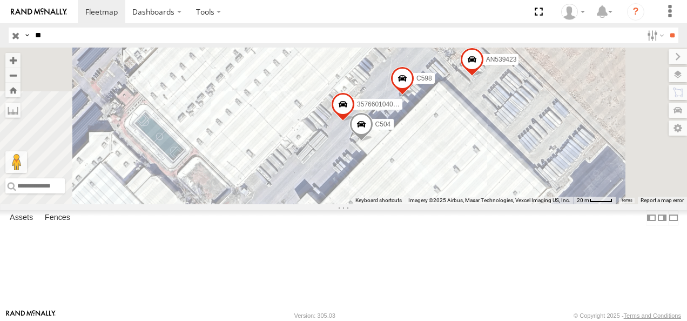
click at [592, 148] on div "AN538092 AN533204 AN532015 AN49417 V3375 8797 8736 ZJ531558 467 690 AN533973 AN…" at bounding box center [343, 126] width 687 height 157
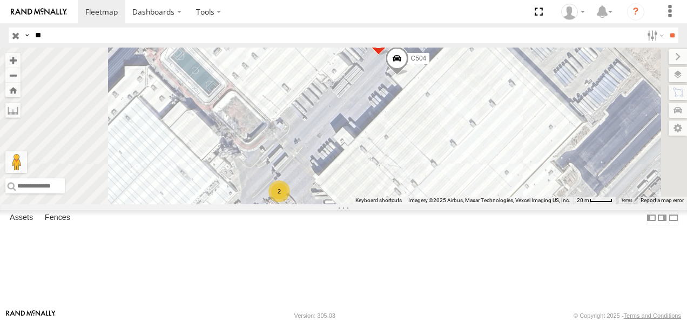
click at [555, 163] on div "AN538092 AN533204 AN532015 AN49417 V3375 8797 8736 ZJ531558 467 690 AN533973 AN…" at bounding box center [343, 126] width 687 height 157
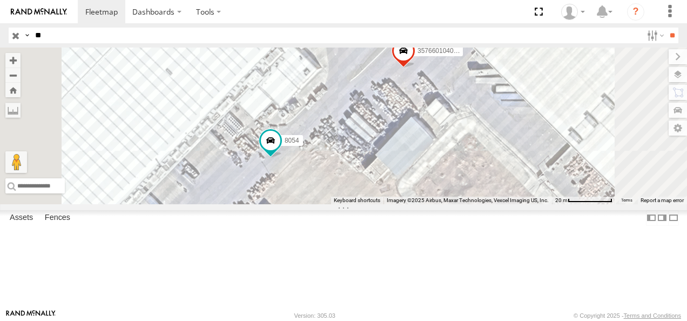
click at [584, 141] on div "AN538092 AN533204 AN532015 AN49417 V3375 8797 8736 ZJ531558 467 690 AN533973 AN…" at bounding box center [343, 126] width 687 height 157
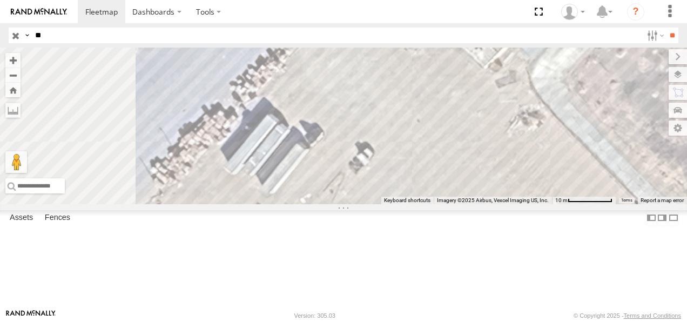
click at [619, 105] on div "AN538092 AN533204 AN532015 AN49417 V3375 8797 8736 ZJ531558 467 690 AN533973 AN…" at bounding box center [343, 126] width 687 height 157
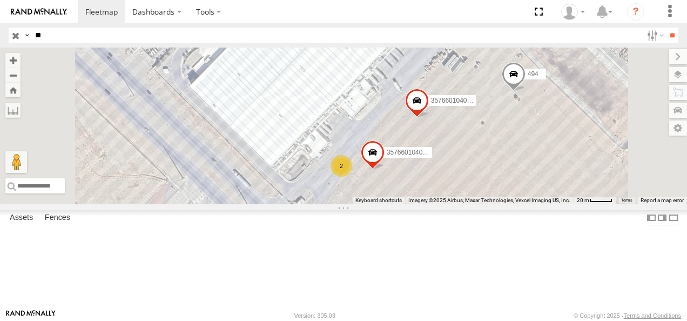
click at [429, 118] on span at bounding box center [417, 103] width 24 height 29
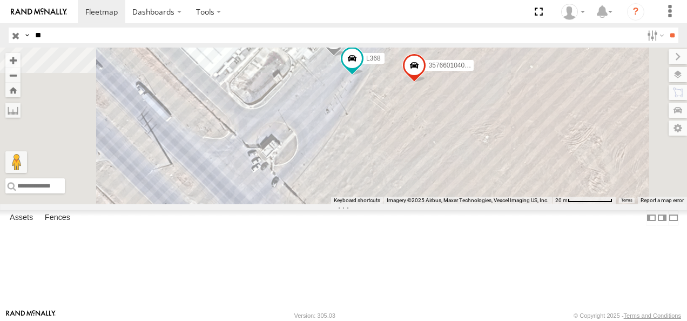
scroll to position [0, 0]
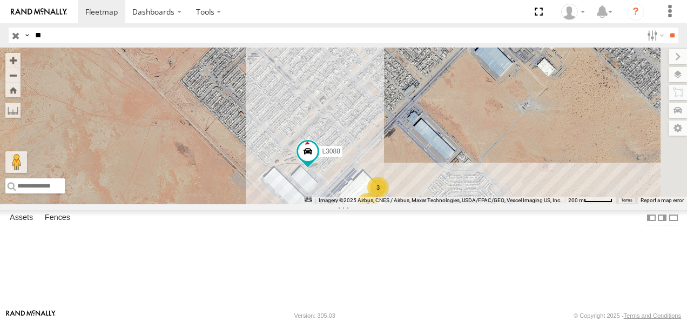
click at [468, 204] on div "L3088 4 3 3 4" at bounding box center [343, 126] width 687 height 157
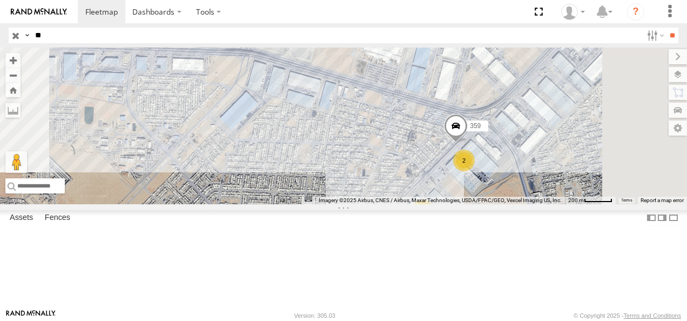
click at [392, 204] on div "L3088 4 3 3 4 4 359 2 AN539216" at bounding box center [343, 126] width 687 height 157
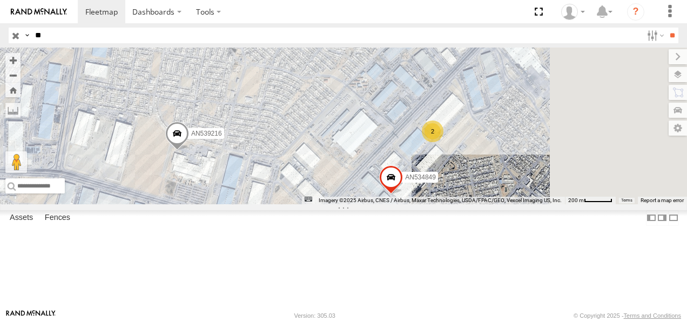
click at [399, 204] on div "L3088 4 3 3 4 4 359 2 AN539216 AN534849 2 Map Data Imagery ©2025 Airbus, CNES /…" at bounding box center [343, 126] width 687 height 157
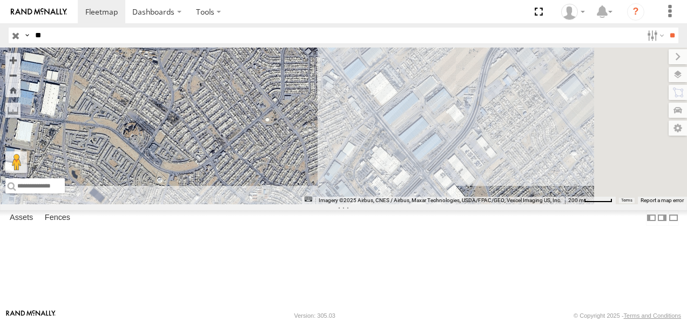
click at [477, 184] on div "L3088 4 3 3 4 4 359 2 AN539216 AN534849 2 2 704" at bounding box center [343, 126] width 687 height 157
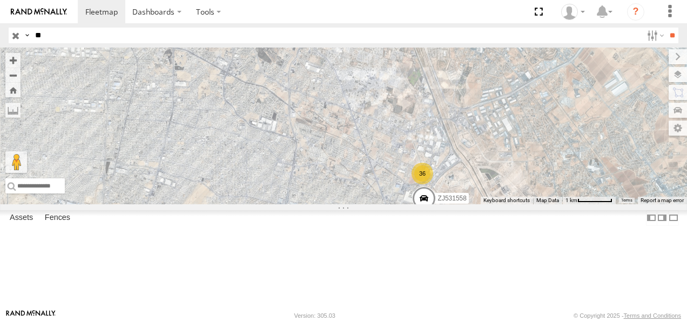
click at [502, 318] on body "Dashboards ?" at bounding box center [343, 160] width 687 height 321
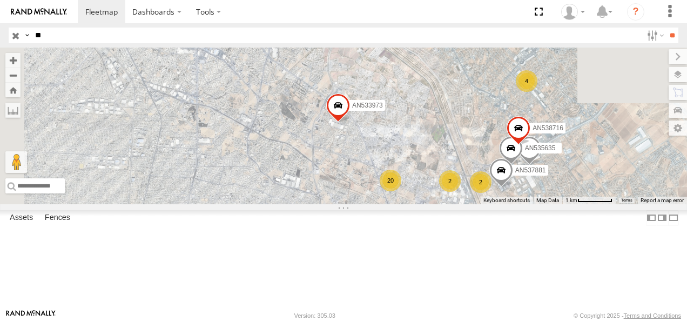
click at [551, 204] on div "L3088 AN539216 704 AN539407 2 36 7 ZJ531558 690 3 AN537994 20 AN535635 AN533973…" at bounding box center [343, 126] width 687 height 157
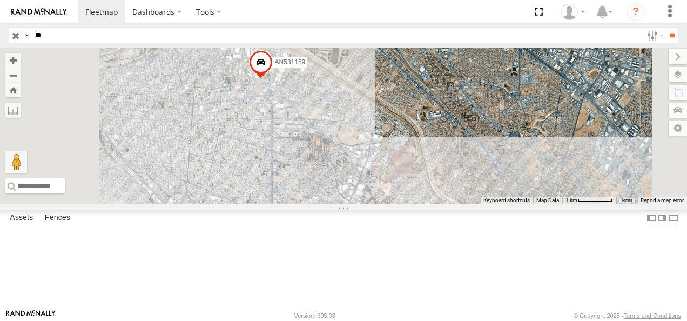
click at [530, 204] on div "L3088 AN539216 704 AN539407 2 36 7 ZJ531558 690 3 AN537994 20 AN535635 AN533973…" at bounding box center [343, 126] width 687 height 157
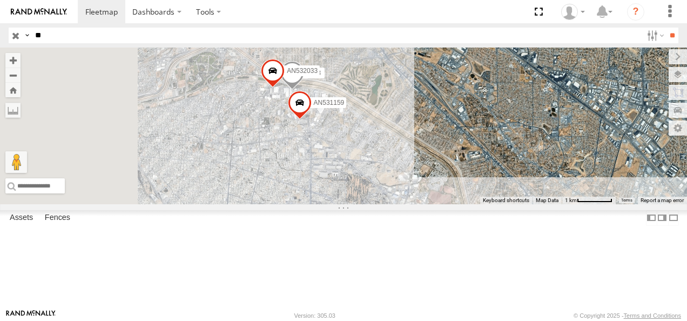
click at [507, 198] on div "L3088 AN539216 704 AN539407 2 36 7 ZJ531558 690 3 AN537994 20 AN535635 AN533973…" at bounding box center [343, 126] width 687 height 157
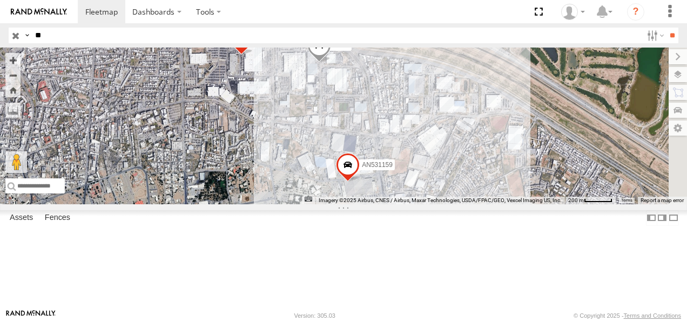
click at [447, 204] on div "L3088 AN539216 704 AN539407 ZJ531558 690 AN537994 AN535635 AN533973 AN537881 55…" at bounding box center [343, 126] width 687 height 157
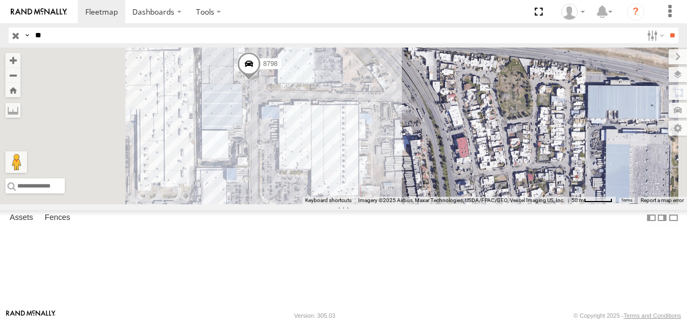
click at [429, 204] on div "L3088 AN539216 704 AN539407 ZJ531558 690 AN537994 AN535635 AN533973 AN537881 55…" at bounding box center [343, 126] width 687 height 157
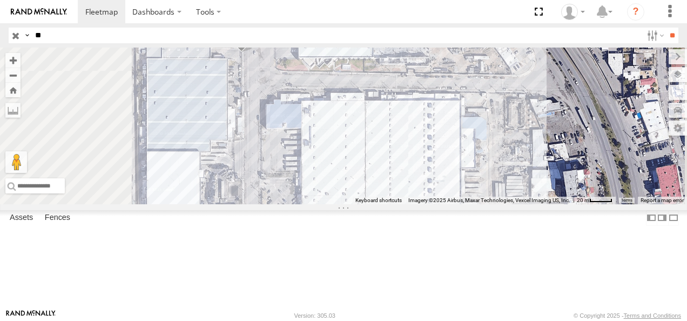
click at [418, 204] on div "L3088 AN539216 704 AN539407 ZJ531558 690 AN537994 AN535635 AN533973 AN537881 55…" at bounding box center [343, 126] width 687 height 157
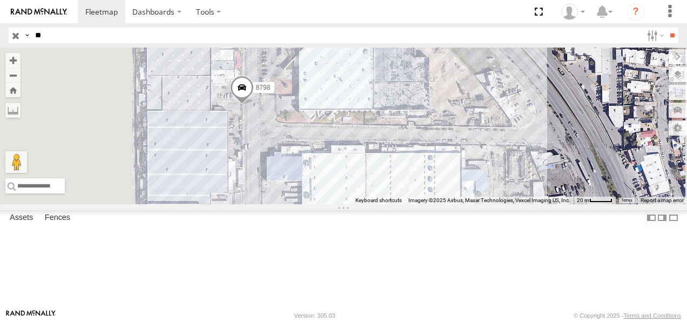
drag, startPoint x: 396, startPoint y: 146, endPoint x: 389, endPoint y: 208, distance: 62.0
click at [389, 204] on div "L3088 AN539216 704 AN539407 ZJ531558 690 AN537994 AN535635 AN533973 AN537881 55…" at bounding box center [343, 126] width 687 height 157
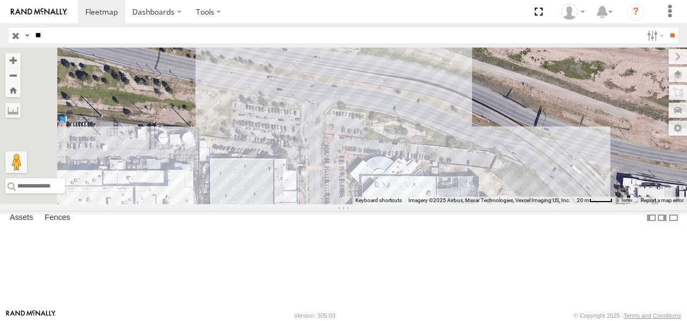
drag, startPoint x: 409, startPoint y: 128, endPoint x: 493, endPoint y: 232, distance: 134.9
click at [495, 204] on div "L3088 AN539216 704 AN539407 ZJ531558 690 AN537994 AN535635 AN533973 AN537881 55…" at bounding box center [343, 126] width 687 height 157
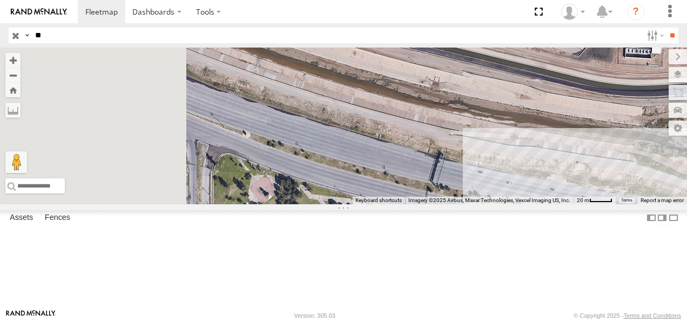
drag, startPoint x: 405, startPoint y: 199, endPoint x: 537, endPoint y: 205, distance: 132.6
click at [540, 204] on div "L3088 AN539216 704 AN539407 ZJ531558 690 AN537994 AN535635 AN533973 AN537881 55…" at bounding box center [343, 126] width 687 height 157
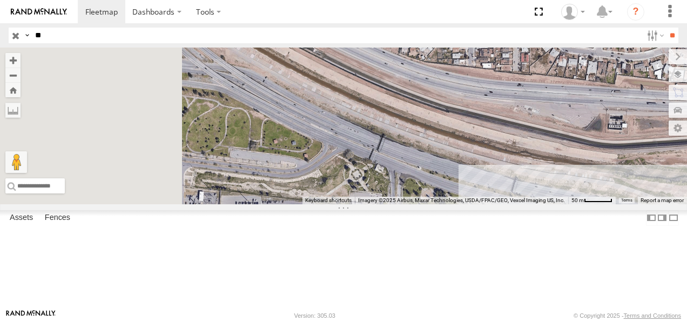
drag, startPoint x: 468, startPoint y: 174, endPoint x: 553, endPoint y: 201, distance: 89.6
click at [555, 199] on div "L3088 AN539216 704 AN539407 ZJ531558 690 AN537994 AN535635 AN533973 AN537881 55…" at bounding box center [343, 126] width 687 height 157
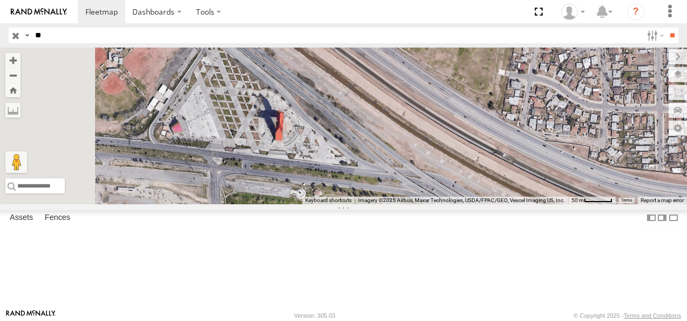
drag, startPoint x: 510, startPoint y: 215, endPoint x: 562, endPoint y: 250, distance: 63.1
click at [559, 204] on div "L3088 AN539216 704 AN539407 ZJ531558 690 AN537994 AN535635 AN533973 AN537881 55…" at bounding box center [343, 126] width 687 height 157
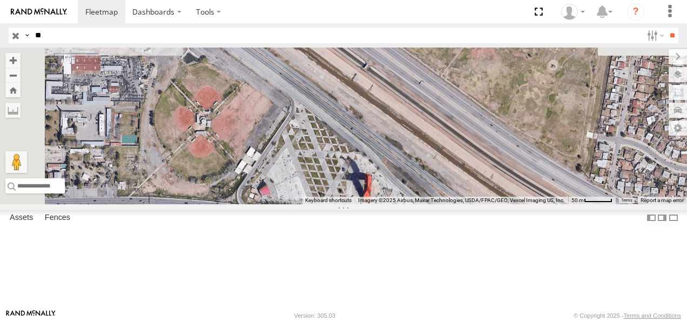
drag, startPoint x: 489, startPoint y: 186, endPoint x: 572, endPoint y: 263, distance: 113.6
click at [572, 204] on div "L3088 AN539216 704 AN539407 ZJ531558 690 AN537994 AN535635 AN533973 AN537881 55…" at bounding box center [343, 126] width 687 height 157
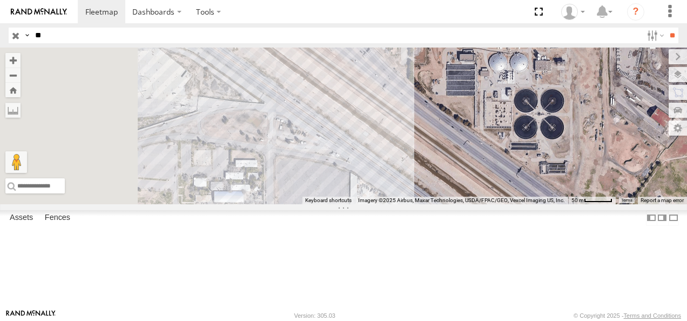
click at [580, 204] on div "L3088 AN539216 704 AN539407 ZJ531558 690 AN537994 AN535635 AN533973 AN537881 55…" at bounding box center [343, 126] width 687 height 157
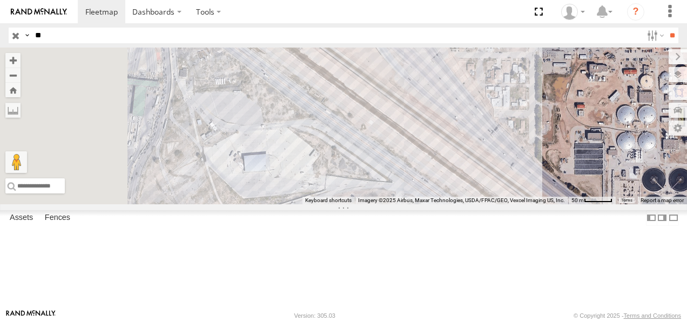
click at [572, 204] on div "L3088 AN539216 704 AN539407 ZJ531558 690 AN537994 AN535635 AN533973 AN537881 55…" at bounding box center [343, 126] width 687 height 157
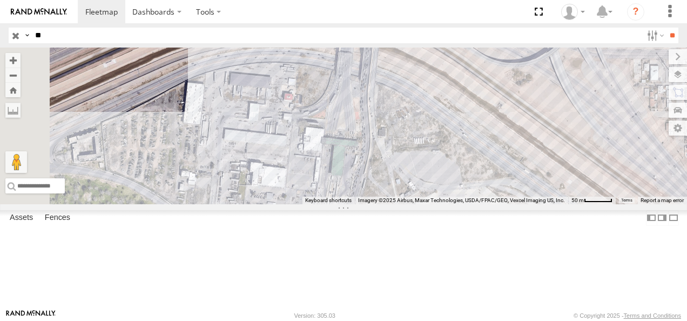
click at [524, 132] on div "L3088 AN539216 704 AN539407 ZJ531558 690 AN537994 AN535635 AN533973 AN537881 55…" at bounding box center [343, 126] width 687 height 157
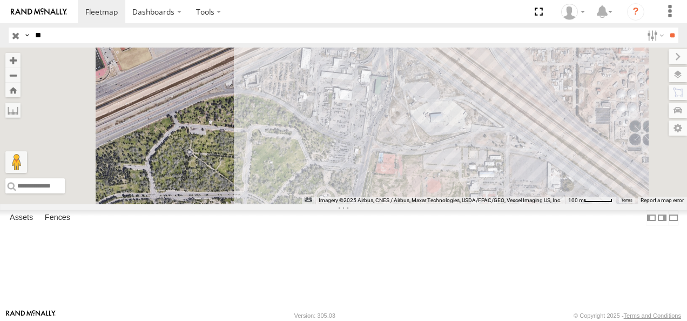
drag, startPoint x: 567, startPoint y: 160, endPoint x: 488, endPoint y: 163, distance: 79.0
click at [495, 161] on div "L3088 AN539216 704 AN539407 ZJ531558 690 AN537994 AN535635 AN533973 AN537881 55…" at bounding box center [343, 126] width 687 height 157
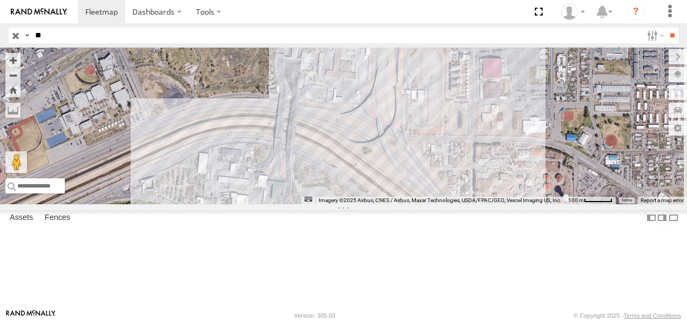
click at [489, 204] on div "L3088 AN539216 704 AN539407 ZJ531558 690 AN537994 AN535635 AN533973 AN537881 55…" at bounding box center [343, 126] width 687 height 157
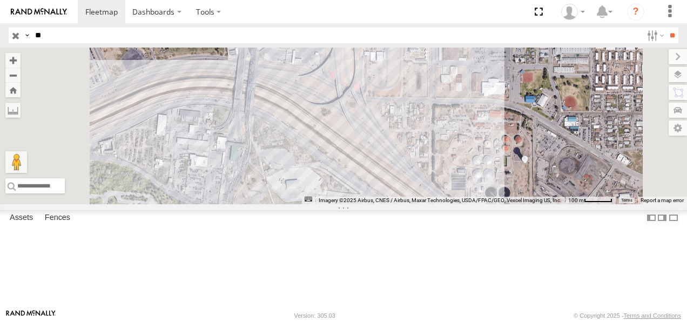
drag, startPoint x: 497, startPoint y: 207, endPoint x: 479, endPoint y: 122, distance: 86.8
click at [481, 125] on div "L3088 AN539216 704 AN539407 ZJ531558 690 AN537994 AN535635 AN533973 AN537881 55…" at bounding box center [343, 126] width 687 height 157
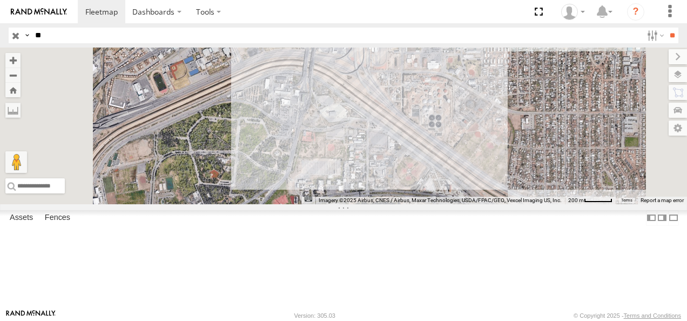
click at [490, 125] on div "L3088 AN539216 704 AN539407 ZJ531558 690 AN537994 AN535635 AN533973 AN537881 55…" at bounding box center [343, 126] width 687 height 157
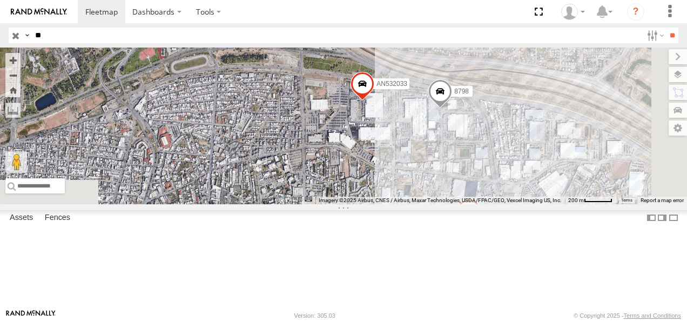
click at [410, 89] on label "AN532033" at bounding box center [389, 83] width 42 height 11
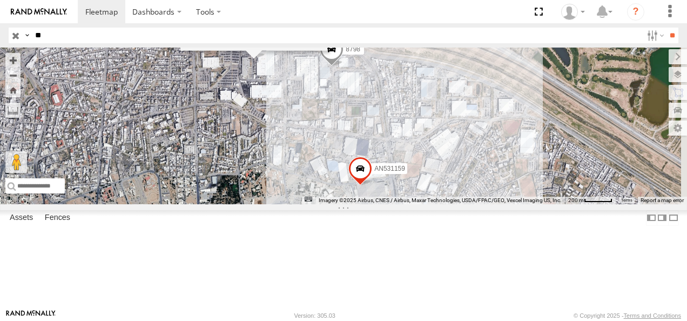
click at [521, 133] on div "L3088 AN539216 704 AN539407 ZJ531558 690 AN537994 AN535635 AN533973 AN537881 55…" at bounding box center [343, 126] width 687 height 157
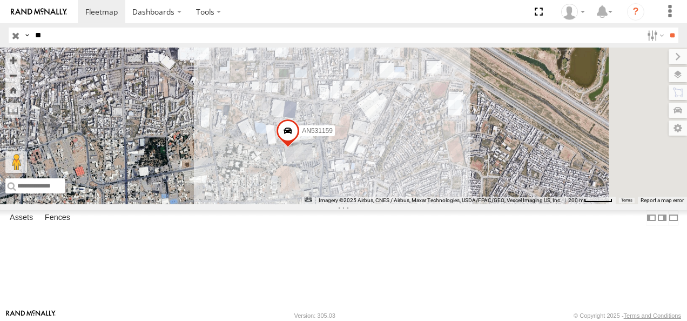
click at [438, 105] on div "L3088 AN539216 704 AN539407 ZJ531558 690 AN537994 AN535635 AN533973 AN537881 55…" at bounding box center [343, 126] width 687 height 157
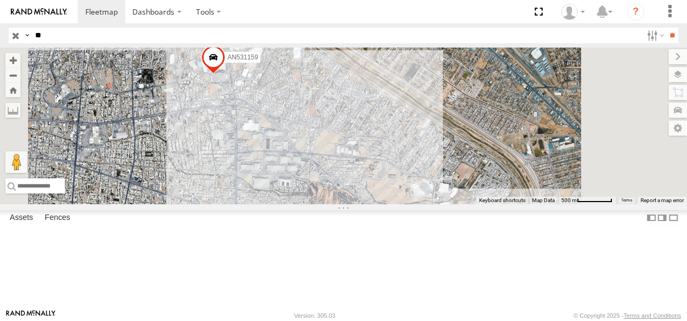
click at [417, 135] on div "L3088 AN539216 704 AN539407 ZJ531558 690 AN537994 AN535635 AN533973 AN537881 55…" at bounding box center [343, 126] width 687 height 157
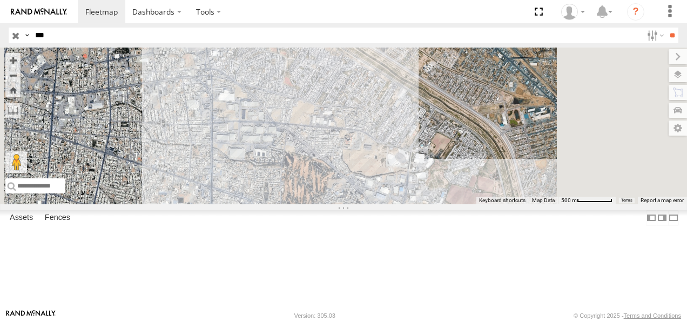
click at [666, 28] on input "**" at bounding box center [672, 36] width 12 height 16
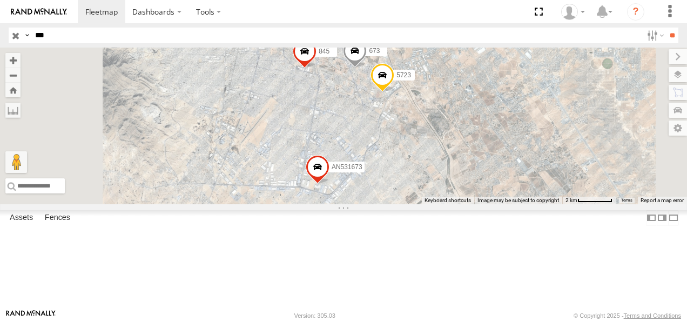
click at [0, 0] on div "FLEX NORTE" at bounding box center [0, 0] width 0 height 0
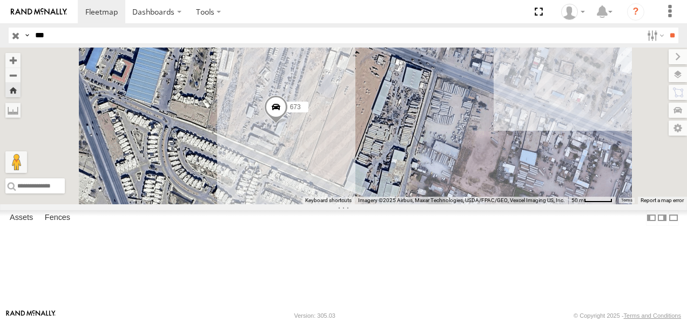
drag, startPoint x: 454, startPoint y: 131, endPoint x: 476, endPoint y: 141, distance: 23.5
click at [476, 141] on div "673" at bounding box center [343, 126] width 687 height 157
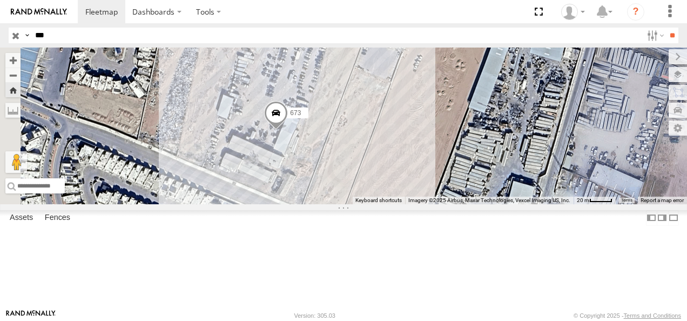
drag, startPoint x: 412, startPoint y: 166, endPoint x: 485, endPoint y: 129, distance: 81.9
click at [485, 129] on div "673" at bounding box center [343, 126] width 687 height 157
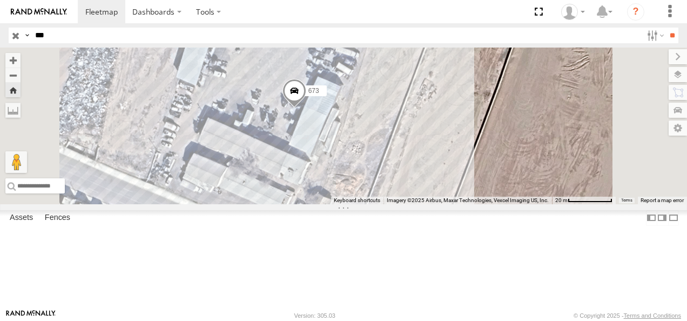
drag, startPoint x: 427, startPoint y: 162, endPoint x: 496, endPoint y: 136, distance: 73.4
click at [496, 136] on div "673" at bounding box center [343, 126] width 687 height 157
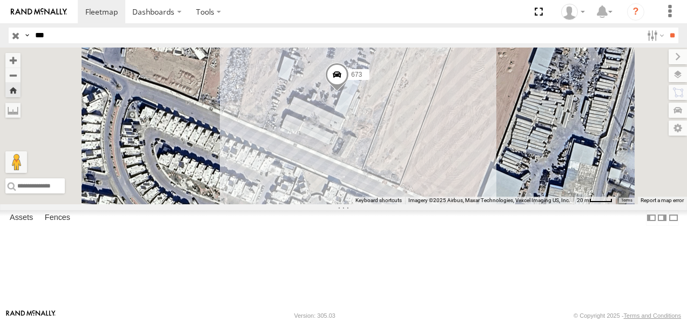
click at [62, 37] on input "***" at bounding box center [337, 36] width 612 height 16
type input "*"
click at [14, 37] on input "button" at bounding box center [16, 36] width 14 height 16
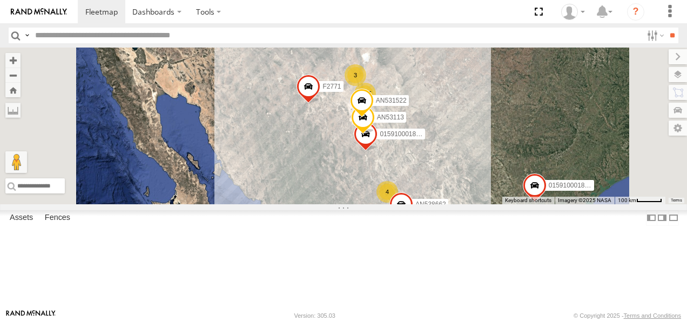
click at [375, 135] on span at bounding box center [363, 119] width 24 height 29
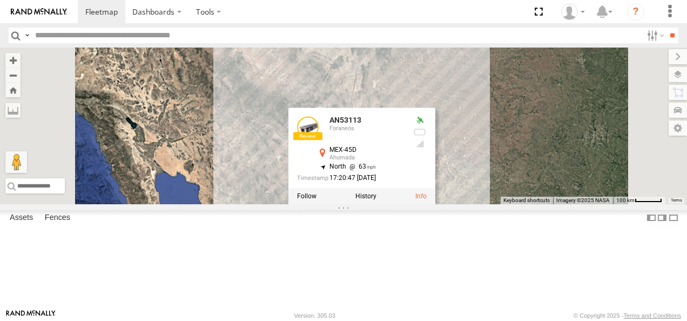
click at [619, 180] on div "015910001811580 F2771 1195 35 20 4 3 4 AN53113 015910001845018 AN57175 AN531651…" at bounding box center [343, 126] width 687 height 157
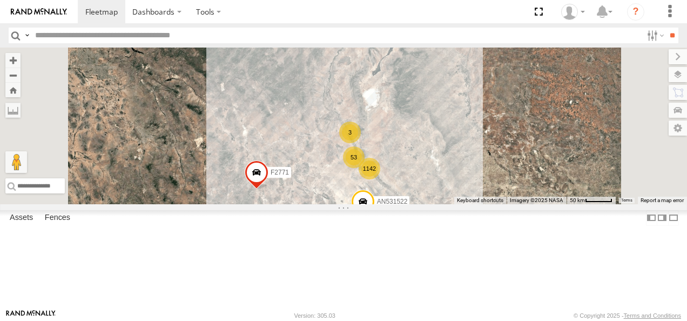
drag, startPoint x: 560, startPoint y: 193, endPoint x: 558, endPoint y: 147, distance: 46.0
click at [558, 147] on div "015910001811580 F2771 AN53113 015910001845018 AN57175 AN531651 AN531522 AN53866…" at bounding box center [343, 126] width 687 height 157
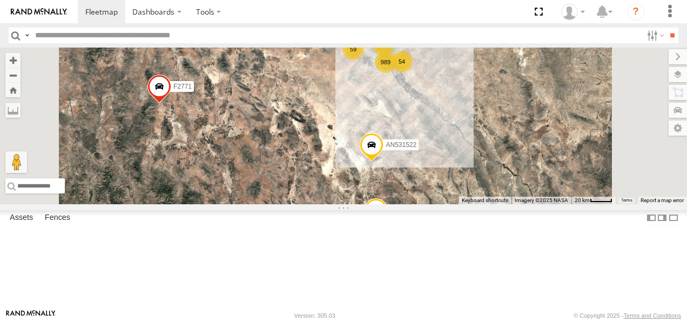
drag, startPoint x: 502, startPoint y: 132, endPoint x: 477, endPoint y: 157, distance: 35.2
click at [479, 153] on div "015910001811580 F2771 AN53113 015910001845018 AN57175 AN531651 AN531522 AN53866…" at bounding box center [343, 126] width 687 height 157
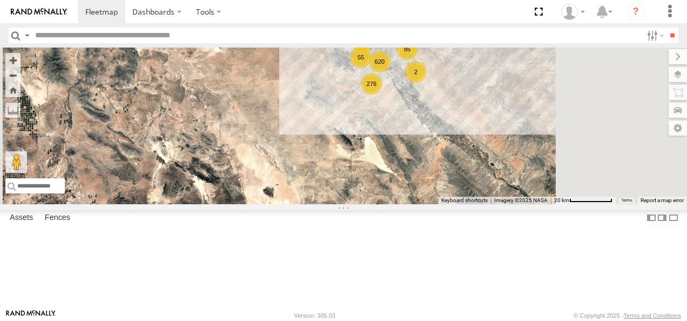
drag, startPoint x: 557, startPoint y: 125, endPoint x: 526, endPoint y: 166, distance: 51.3
click at [527, 165] on div "015910001811580 F2771 AN53113 015910001845018 AN57175 AN531651 AN531522 AN53866…" at bounding box center [343, 126] width 687 height 157
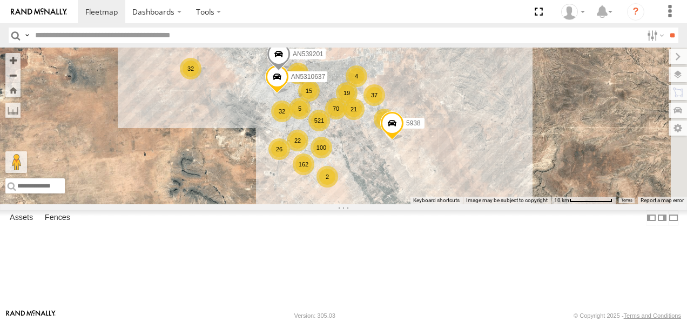
drag, startPoint x: 504, startPoint y: 156, endPoint x: 478, endPoint y: 237, distance: 85.1
click at [478, 204] on div "015910001811580 F2771 AN53113 015910001845018 AN57175 AN531651 AN531522 AN53866…" at bounding box center [343, 126] width 687 height 157
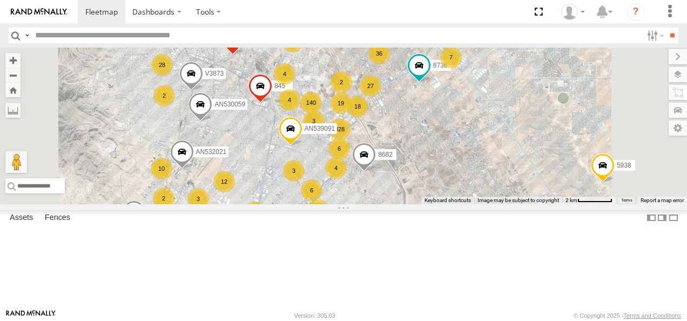
drag, startPoint x: 511, startPoint y: 171, endPoint x: 511, endPoint y: 204, distance: 33.0
click at [511, 204] on div "015910001811580 F2771 AN53113 015910001845018 AN57175 AN531651 AN531522 AN53866…" at bounding box center [343, 126] width 687 height 157
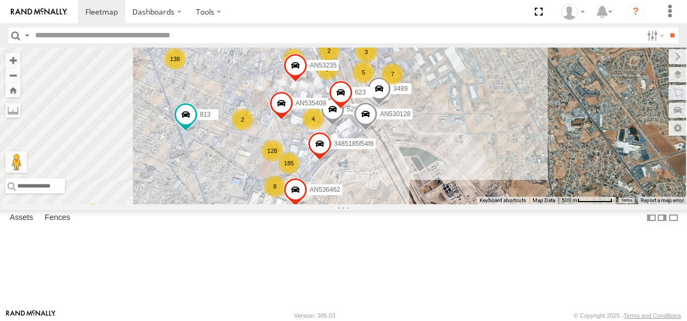
drag, startPoint x: 480, startPoint y: 159, endPoint x: 519, endPoint y: 211, distance: 65.2
click at [519, 204] on div "015910001811580 F2771 AN53113 015910001845018 AN57175 AN531651 AN531522 AN53866…" at bounding box center [343, 126] width 687 height 157
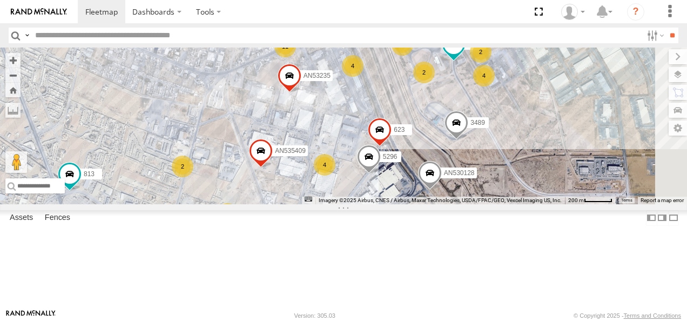
drag, startPoint x: 460, startPoint y: 136, endPoint x: 502, endPoint y: 171, distance: 54.0
click at [502, 171] on div "015910001811580 F2771 AN53113 015910001845018 AN57175 AN531651 AN531522 AN53866…" at bounding box center [343, 126] width 687 height 157
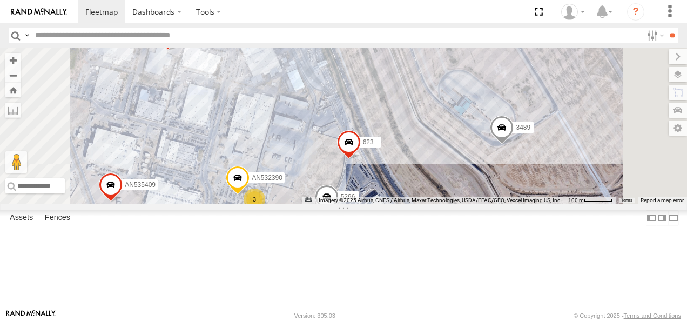
drag, startPoint x: 516, startPoint y: 189, endPoint x: 527, endPoint y: 171, distance: 21.0
click at [527, 171] on div "015910001811580 F2771 AN53113 015910001845018 AN57175 AN531651 AN531522 AN53866…" at bounding box center [343, 126] width 687 height 157
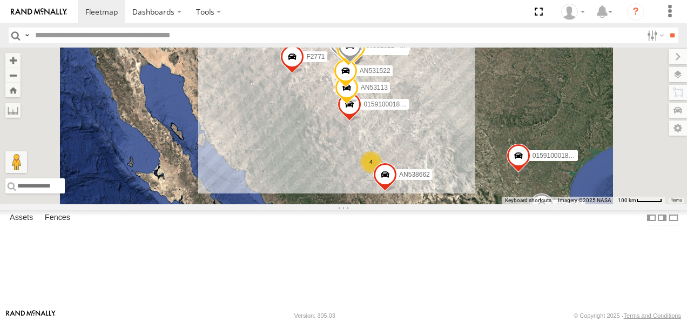
drag, startPoint x: 487, startPoint y: 166, endPoint x: 460, endPoint y: 260, distance: 97.3
click at [466, 204] on div "372 015910001987117 AN531630 228 AN535328 181 357660104096649 AN530042 845 AN53…" at bounding box center [343, 126] width 687 height 157
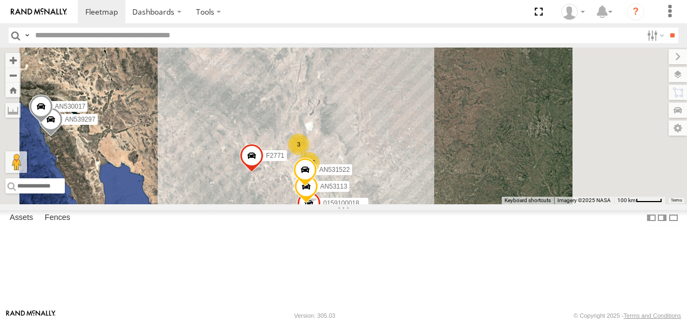
drag, startPoint x: 451, startPoint y: 218, endPoint x: 418, endPoint y: 300, distance: 88.0
click at [418, 204] on div "AN530042 AN531952 AN539297 AN535203 AN53113 015910001845018 AN57175 AN47472 AN5…" at bounding box center [343, 126] width 687 height 157
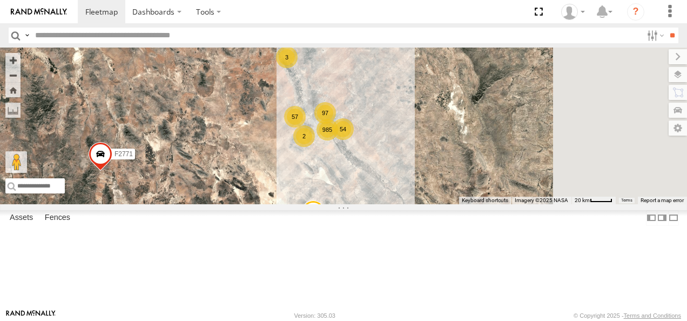
drag, startPoint x: 447, startPoint y: 173, endPoint x: 415, endPoint y: 249, distance: 82.1
click at [415, 204] on div "AN53113 015910001845018 F2771 AN531522 985 97 57 54 3 2" at bounding box center [343, 126] width 687 height 157
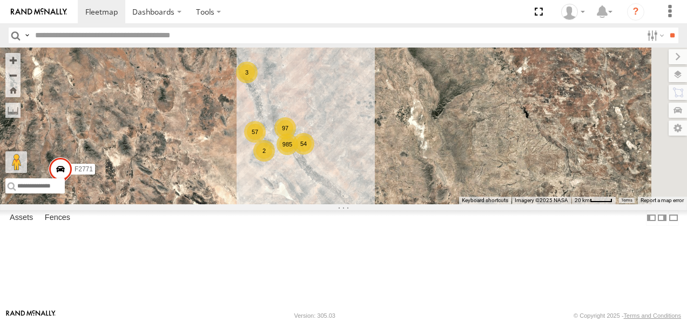
drag, startPoint x: 445, startPoint y: 224, endPoint x: 410, endPoint y: 226, distance: 35.7
click at [410, 204] on div "AN53113 015910001845018 F2771 AN531522 985 97 57 54 3 2" at bounding box center [343, 126] width 687 height 157
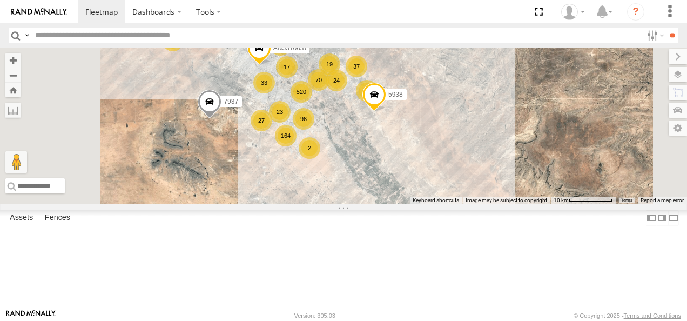
drag, startPoint x: 445, startPoint y: 178, endPoint x: 411, endPoint y: 216, distance: 50.9
click at [412, 204] on div "AN53113 015910001845018 F2771 AN531522 7937 520 15 96 164 37 32 70 37 27 33 23 …" at bounding box center [343, 126] width 687 height 157
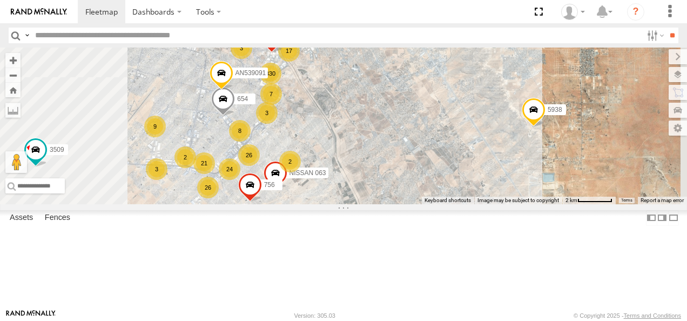
drag, startPoint x: 427, startPoint y: 133, endPoint x: 472, endPoint y: 225, distance: 102.0
click at [471, 204] on div "AN53113 015910001845018 F2771 AN531522 7937 AN5310637 5938 AN539201 AN535487 AN…" at bounding box center [343, 126] width 687 height 157
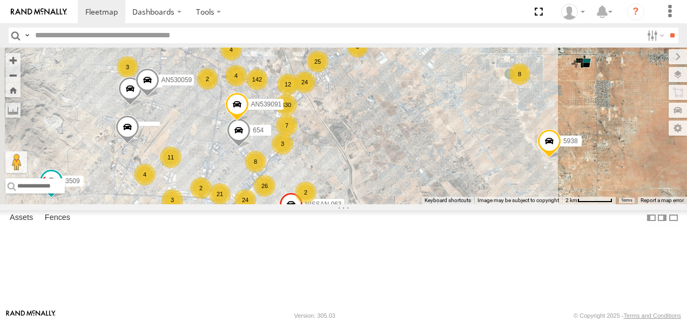
drag, startPoint x: 457, startPoint y: 176, endPoint x: 468, endPoint y: 208, distance: 33.7
click at [468, 204] on div "AN53113 015910001845018 F2771 AN531522 7937 AN5310637 5938 AN539201 AN535487 AN…" at bounding box center [343, 126] width 687 height 157
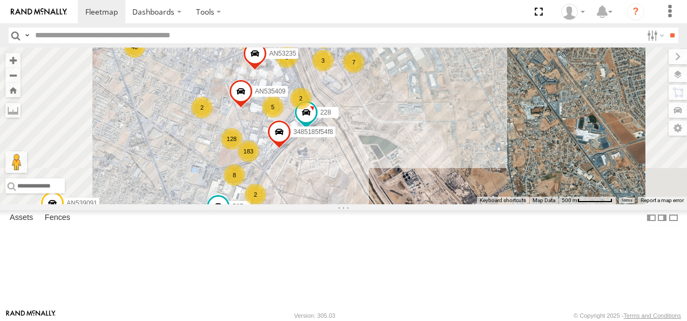
drag, startPoint x: 441, startPoint y: 162, endPoint x: 459, endPoint y: 217, distance: 57.4
click at [459, 204] on div "AN53113 015910001845018 F2771 AN531522 7937 AN5310637 5938 AN539201 AN535487 AN…" at bounding box center [343, 126] width 687 height 157
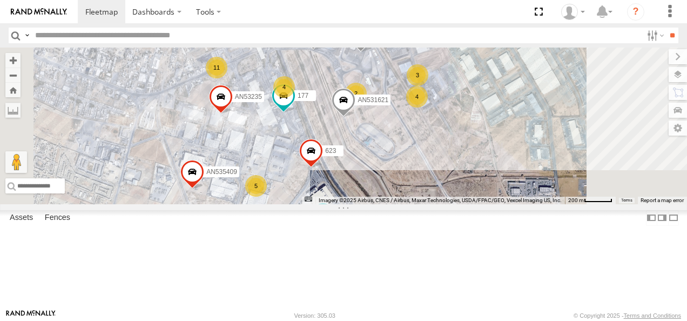
drag, startPoint x: 444, startPoint y: 139, endPoint x: 471, endPoint y: 213, distance: 79.1
click at [471, 204] on div "AN53113 015910001845018 F2771 AN531522 7937 AN5310637 5938 AN539201 AN535487 AN…" at bounding box center [343, 126] width 687 height 157
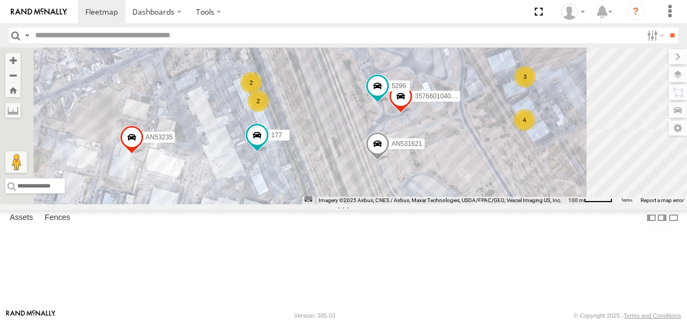
drag, startPoint x: 447, startPoint y: 165, endPoint x: 459, endPoint y: 210, distance: 46.4
click at [459, 204] on div "AN53113 015910001845018 F2771 AN531522 7937 AN5310637 5938 AN539201 AN535487 AN…" at bounding box center [343, 126] width 687 height 157
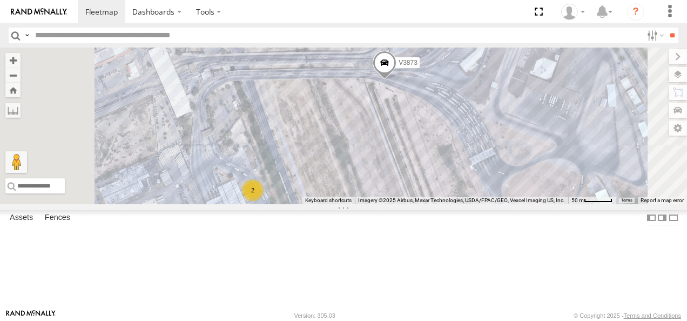
drag, startPoint x: 451, startPoint y: 143, endPoint x: 499, endPoint y: 270, distance: 135.8
click at [499, 204] on div "AN53113 015910001845018 F2771 AN531522 7937 AN5310637 5938 AN539201 AN535487 AN…" at bounding box center [343, 126] width 687 height 157
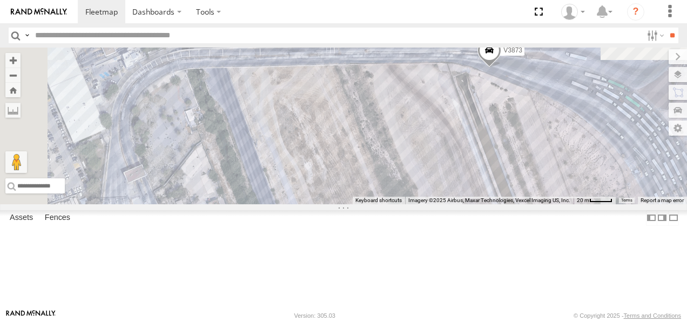
drag, startPoint x: 463, startPoint y: 204, endPoint x: 529, endPoint y: 289, distance: 107.1
click at [529, 204] on div "AN53113 015910001845018 F2771 AN531522 7937 AN5310637 5938 AN539201 AN535487 AN…" at bounding box center [343, 126] width 687 height 157
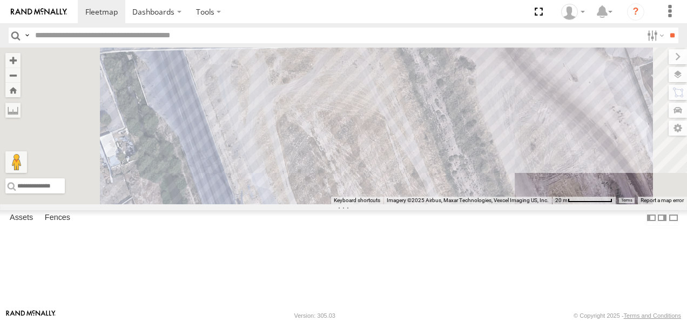
drag, startPoint x: 423, startPoint y: 169, endPoint x: 470, endPoint y: 284, distance: 124.3
click at [470, 204] on div "AN53113 015910001845018 F2771 AN531522 7937 AN5310637 5938 AN539201 AN535487 AN…" at bounding box center [343, 126] width 687 height 157
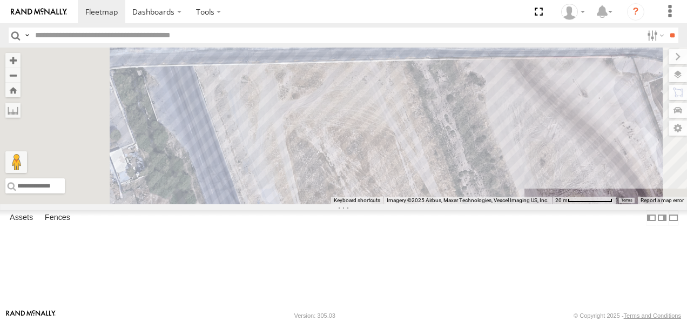
drag, startPoint x: 437, startPoint y: 242, endPoint x: 492, endPoint y: 188, distance: 77.2
click at [491, 188] on div "AN53113 015910001845018 F2771 AN531522 7937 AN5310637 5938 AN539201 AN535487 AN…" at bounding box center [343, 126] width 687 height 157
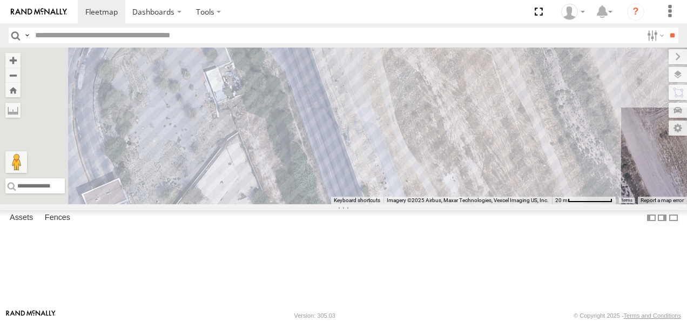
drag, startPoint x: 457, startPoint y: 227, endPoint x: 492, endPoint y: 170, distance: 67.2
click at [491, 171] on div "AN53113 015910001845018 F2771 AN531522 7937 AN5310637 5938 AN539201 AN535487 AN…" at bounding box center [343, 126] width 687 height 157
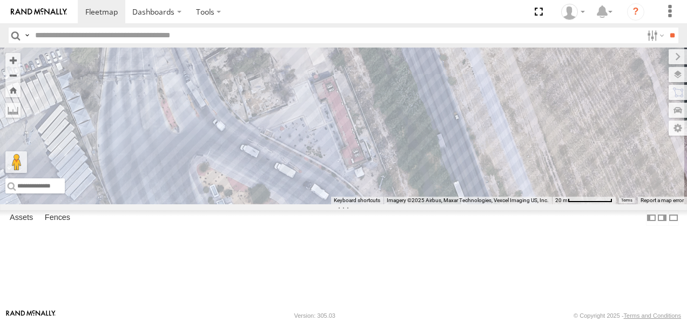
drag, startPoint x: 492, startPoint y: 212, endPoint x: 463, endPoint y: 133, distance: 83.6
click at [466, 139] on div "AN53113 015910001845018 F2771 AN531522 7937 AN5310637 5938 AN539201 AN535487 AN…" at bounding box center [343, 126] width 687 height 157
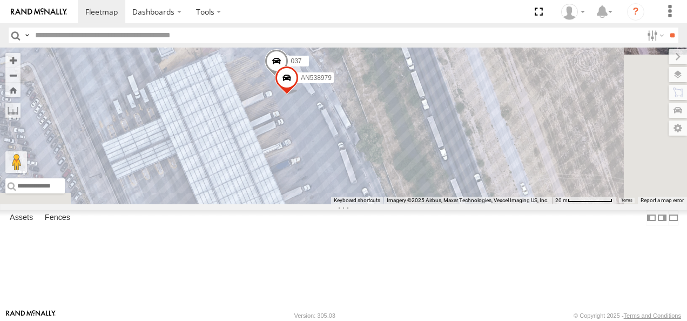
drag, startPoint x: 565, startPoint y: 242, endPoint x: 542, endPoint y: 172, distance: 74.2
click at [542, 172] on div "AN53113 015910001845018 F2771 AN531522 7937 AN5310637 5938 AN539201 AN535487 AN…" at bounding box center [343, 126] width 687 height 157
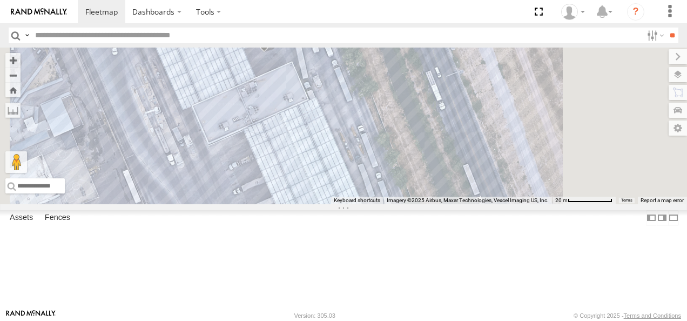
drag, startPoint x: 552, startPoint y: 198, endPoint x: 528, endPoint y: 131, distance: 71.1
click at [531, 136] on div "AN53113 015910001845018 F2771 AN531522 7937 AN5310637 5938 AN539201 AN535487 AN…" at bounding box center [343, 126] width 687 height 157
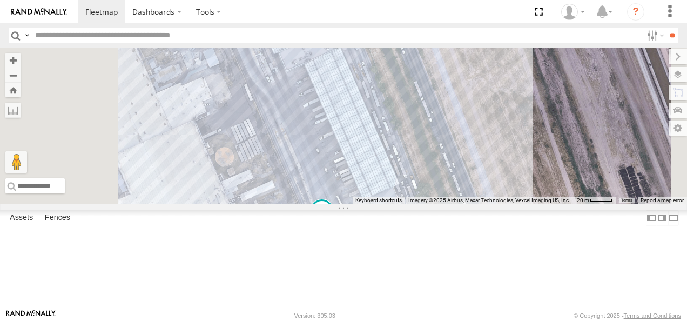
drag, startPoint x: 553, startPoint y: 194, endPoint x: 520, endPoint y: 128, distance: 74.2
click at [525, 134] on div "AN53113 015910001845018 F2771 AN531522 7937 AN5310637 5938 AN539201 AN535487 AN…" at bounding box center [343, 126] width 687 height 157
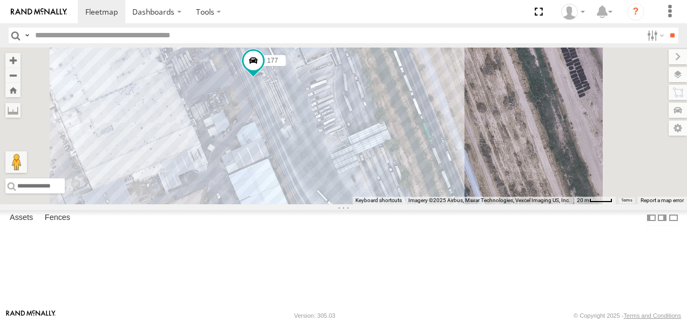
drag, startPoint x: 555, startPoint y: 198, endPoint x: 511, endPoint y: 111, distance: 97.4
click at [513, 112] on div "AN53113 015910001845018 F2771 AN531522 7937 AN5310637 5938 AN539201 AN535487 AN…" at bounding box center [343, 126] width 687 height 157
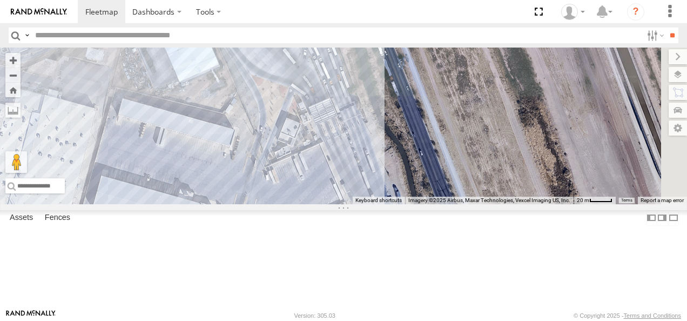
drag, startPoint x: 538, startPoint y: 177, endPoint x: 526, endPoint y: 144, distance: 35.7
click at [529, 147] on div "AN53113 015910001845018 F2771 AN531522 7937 AN5310637 5938 AN539201 AN535487 AN…" at bounding box center [343, 126] width 687 height 157
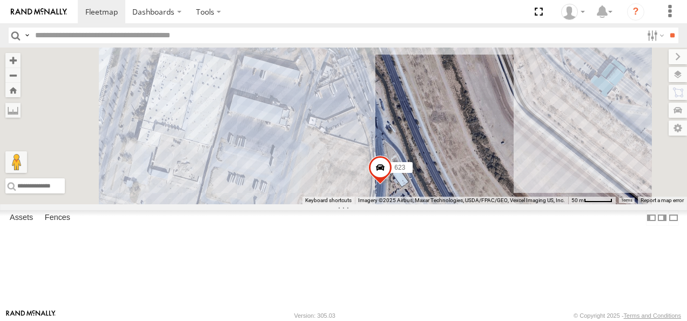
drag, startPoint x: 538, startPoint y: 190, endPoint x: 517, endPoint y: 137, distance: 56.7
click at [528, 155] on div "AN53113 015910001845018 F2771 AN531522 7937 AN5310637 5938 AN539201 AN535487 AN…" at bounding box center [343, 126] width 687 height 157
